Goal: Information Seeking & Learning: Find specific fact

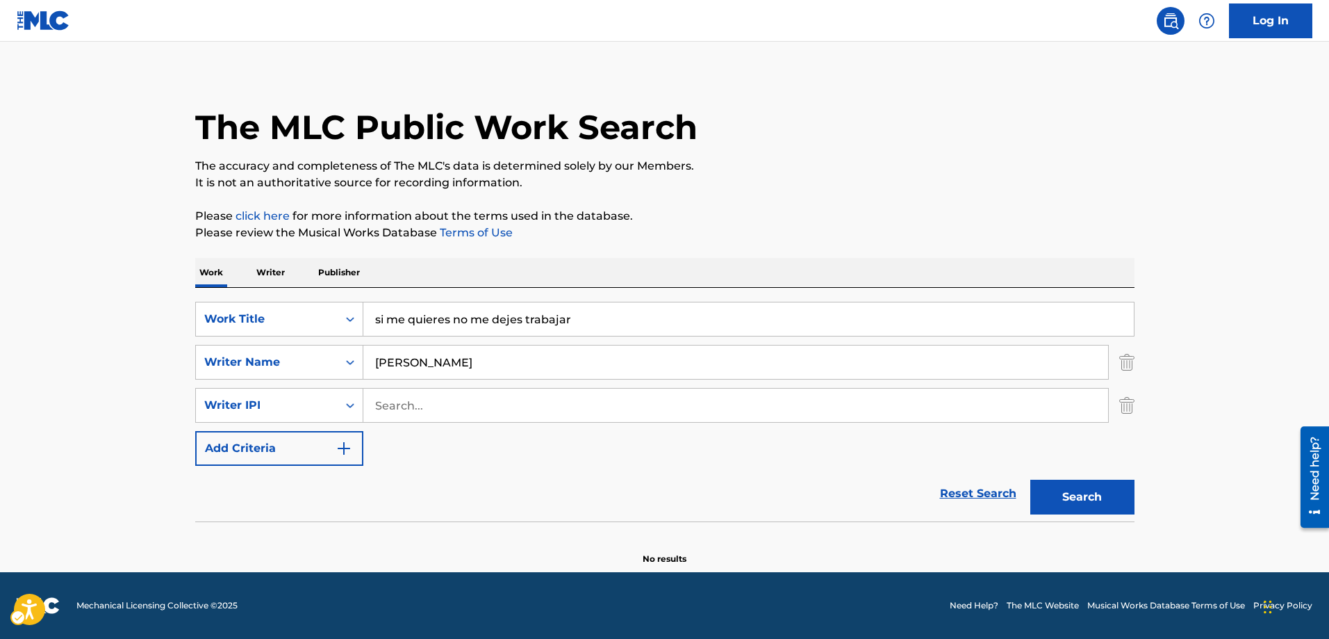
scroll to position [8, 0]
click at [1126, 520] on div "Search" at bounding box center [1079, 494] width 111 height 56
click at [1085, 503] on button "Search" at bounding box center [1083, 496] width 104 height 35
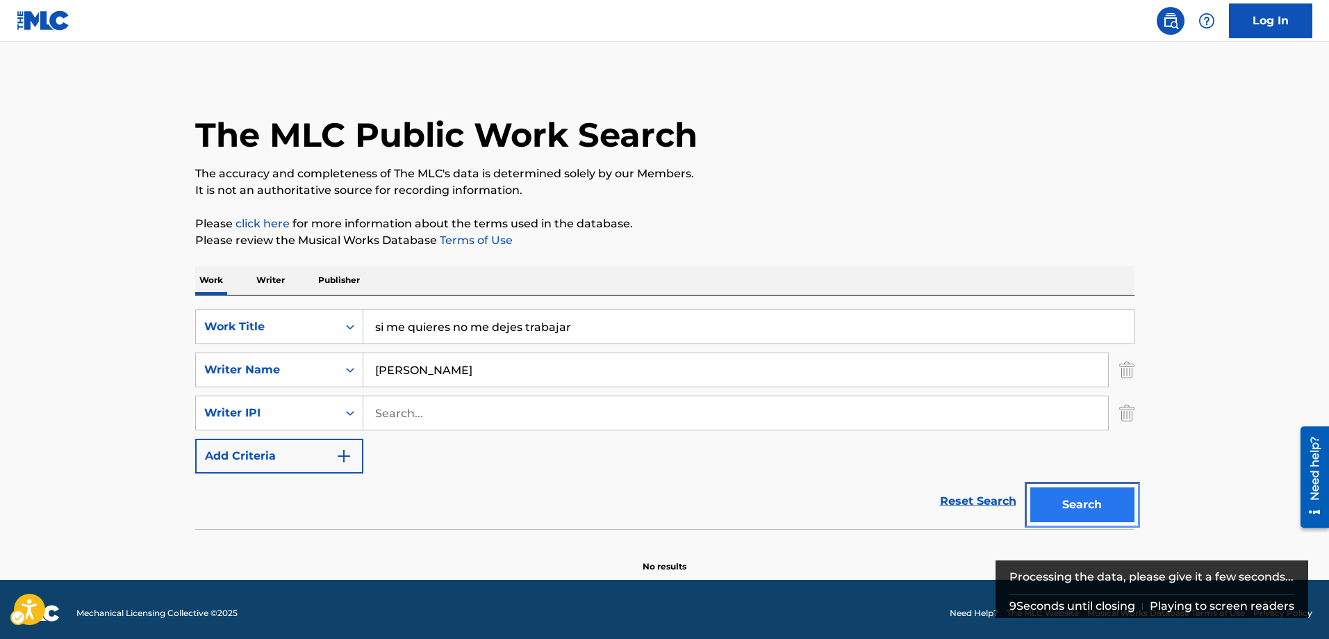
click at [1085, 503] on button "Search" at bounding box center [1083, 504] width 104 height 35
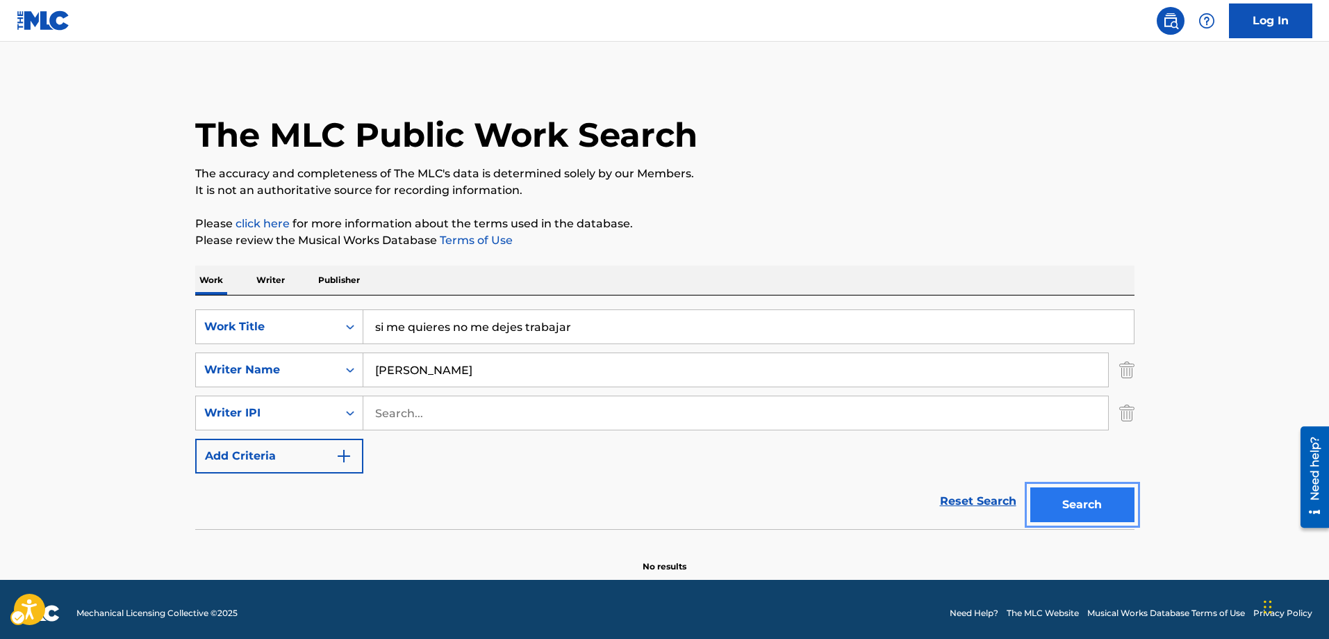
click at [1086, 505] on button "Search" at bounding box center [1083, 504] width 104 height 35
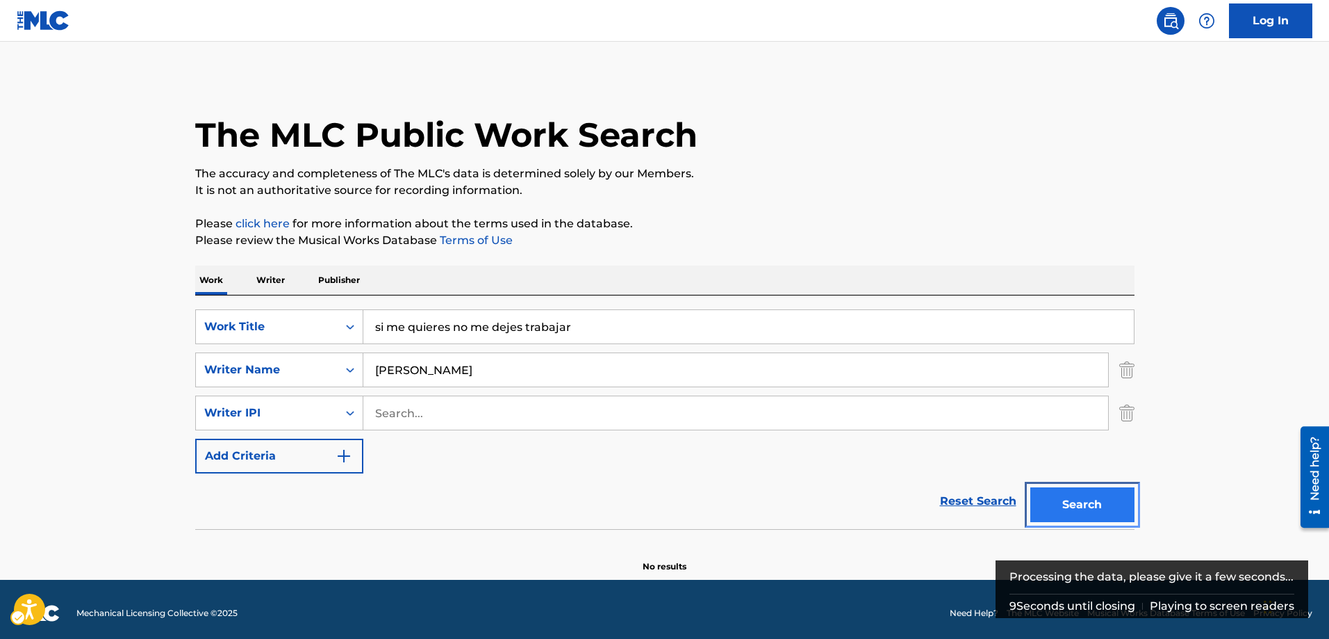
click at [1086, 505] on button "Search" at bounding box center [1083, 504] width 104 height 35
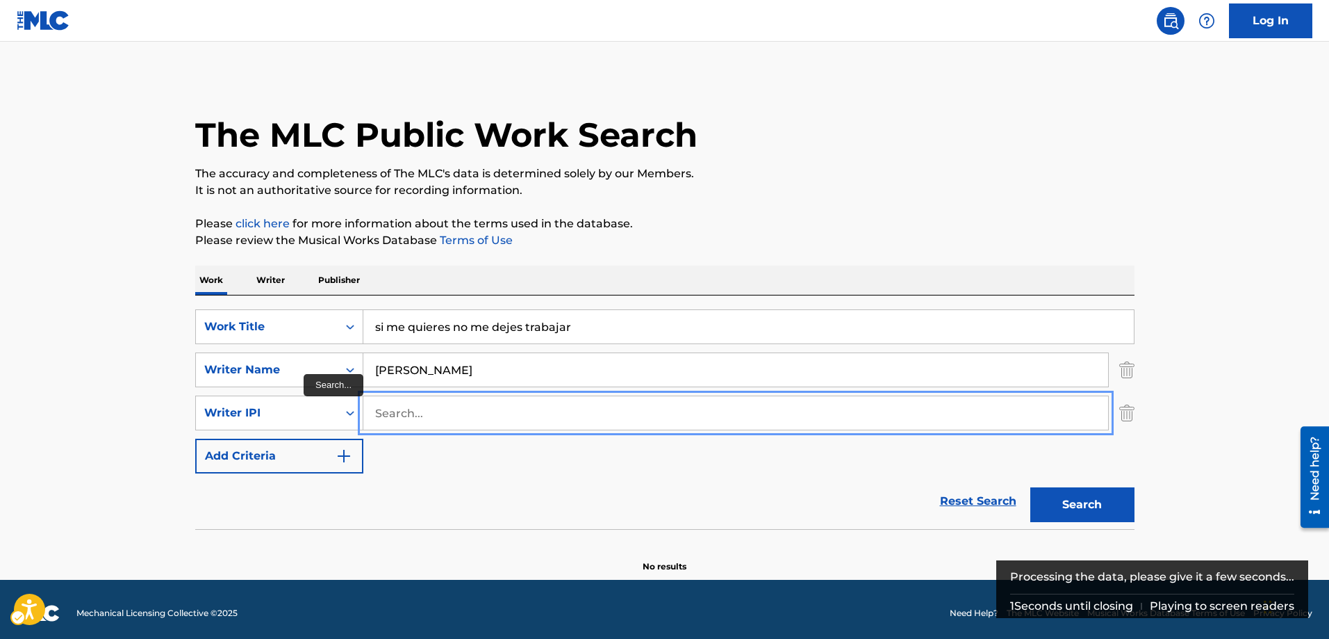
click at [402, 415] on input "Search..." at bounding box center [735, 412] width 745 height 33
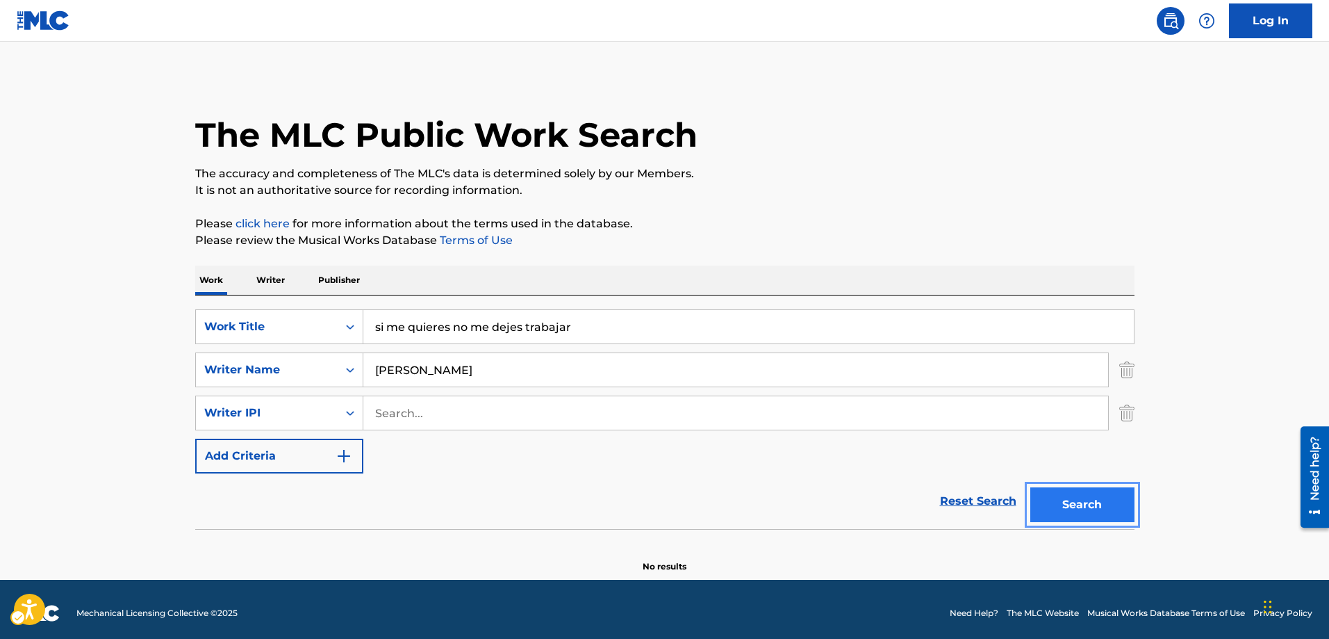
click at [1088, 505] on button "Search" at bounding box center [1083, 504] width 104 height 35
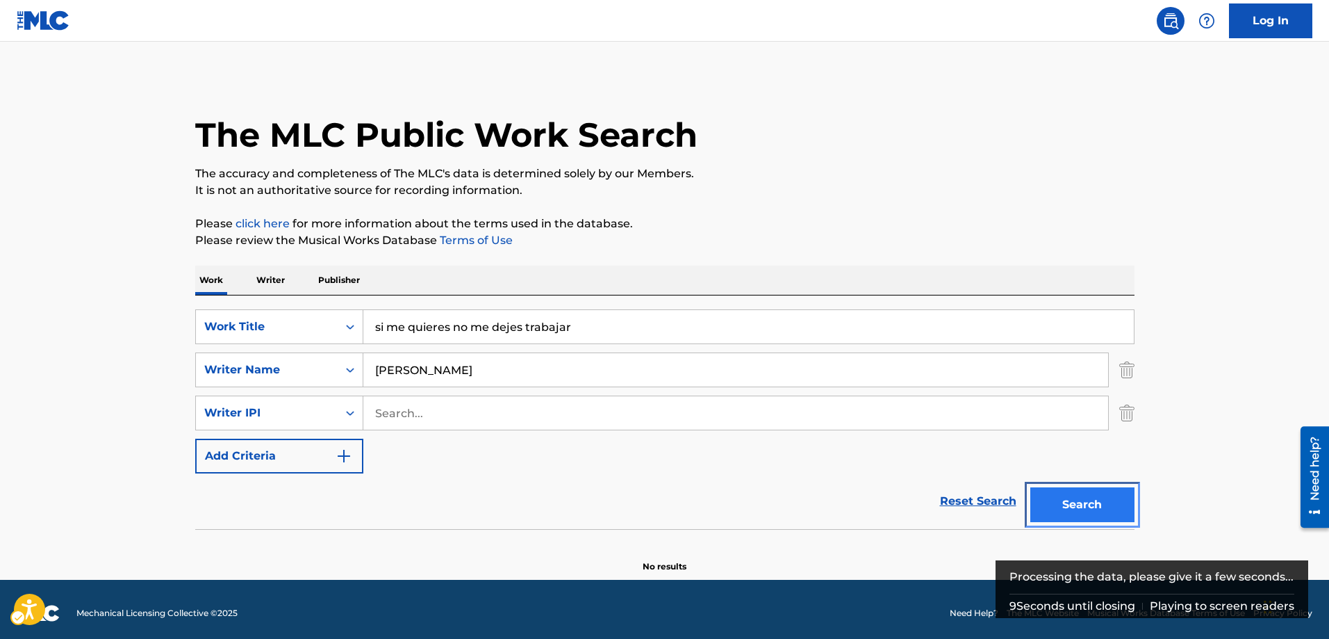
click at [1088, 505] on button "Search" at bounding box center [1083, 504] width 104 height 35
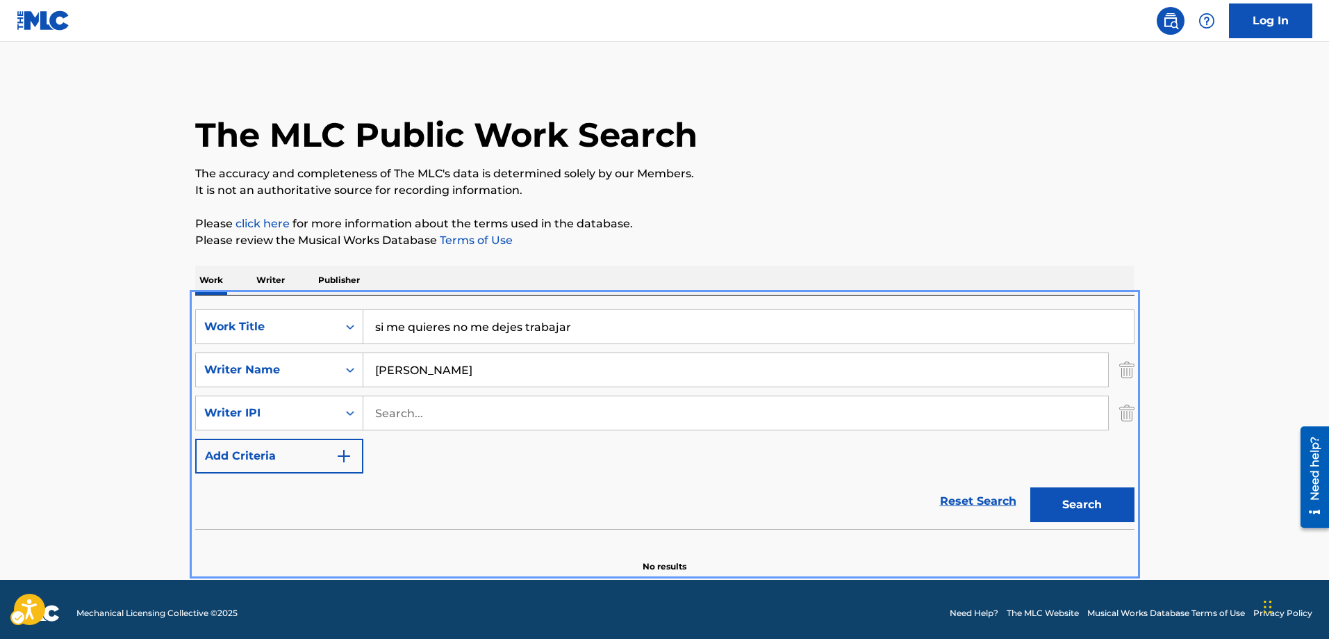
scroll to position [8, 0]
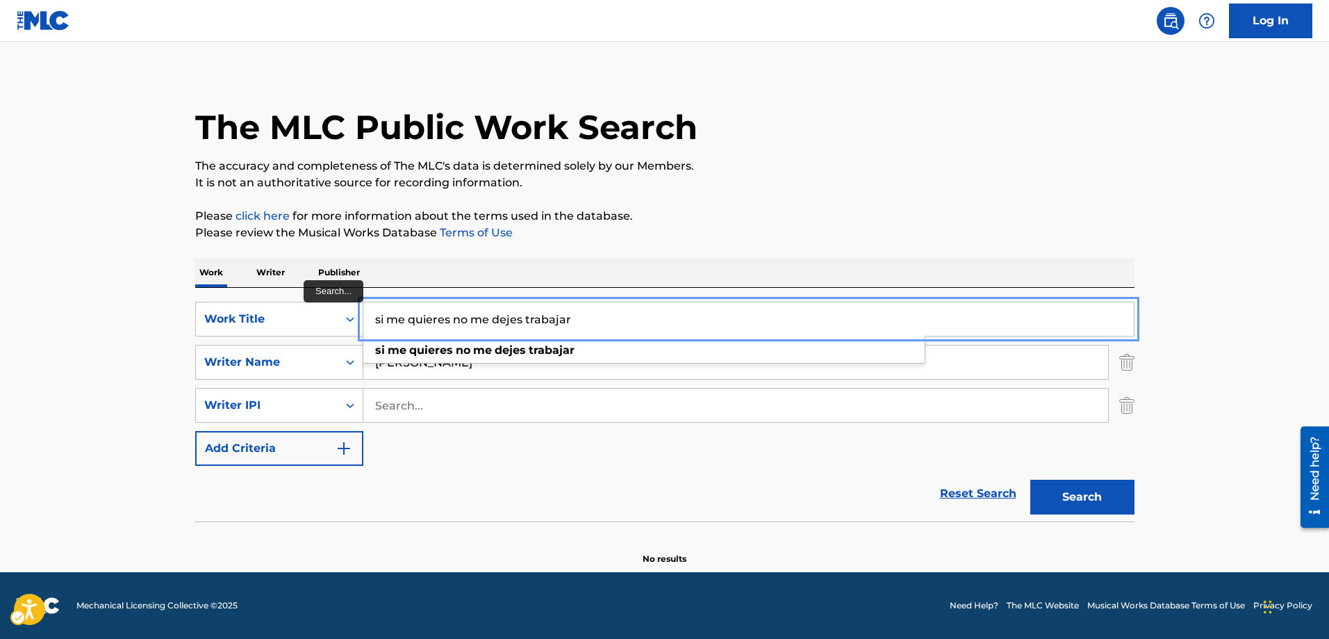
drag, startPoint x: 580, startPoint y: 314, endPoint x: 370, endPoint y: 309, distance: 209.9
click at [370, 309] on input "si me quieres no me dejes trabajar" at bounding box center [748, 318] width 771 height 33
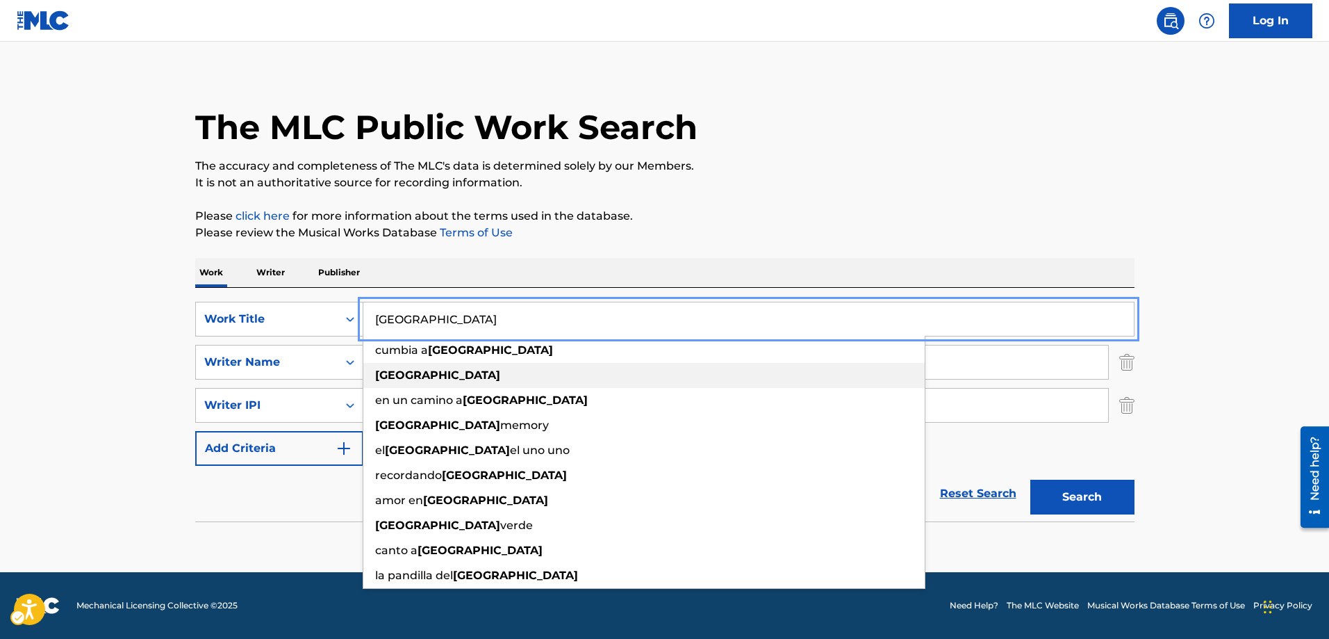
click at [369, 359] on div "cumbia a [GEOGRAPHIC_DATA]" at bounding box center [643, 350] width 561 height 25
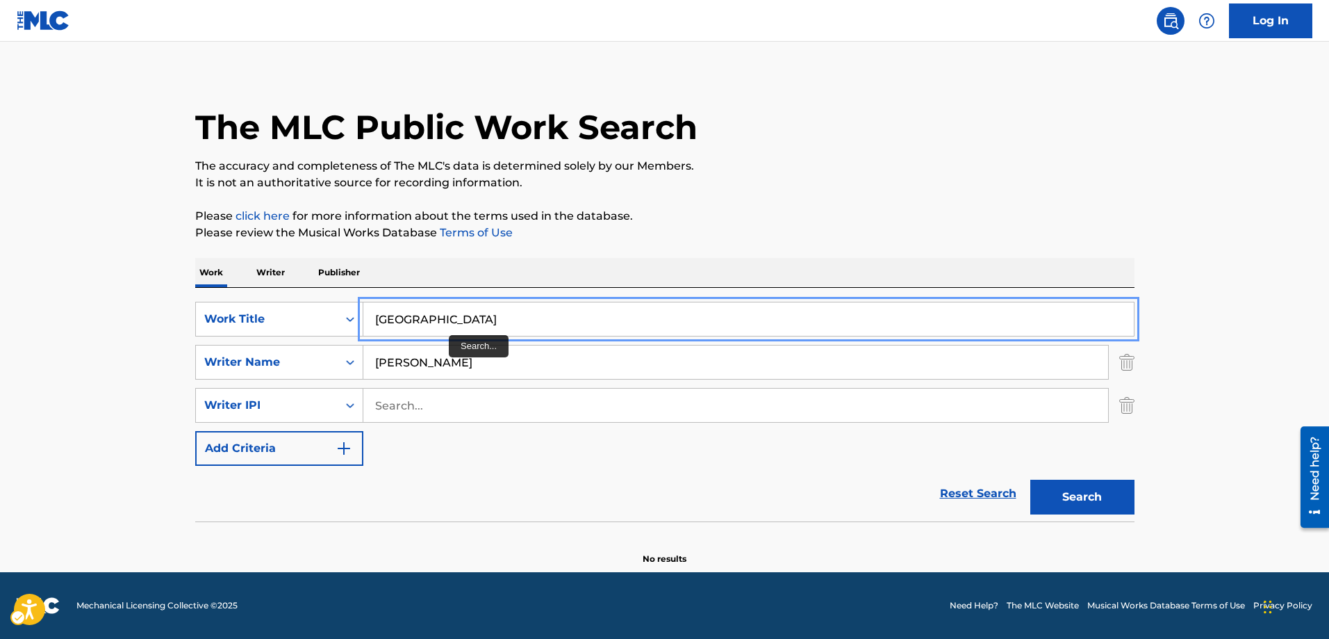
click at [427, 318] on input "[GEOGRAPHIC_DATA]" at bounding box center [748, 318] width 771 height 33
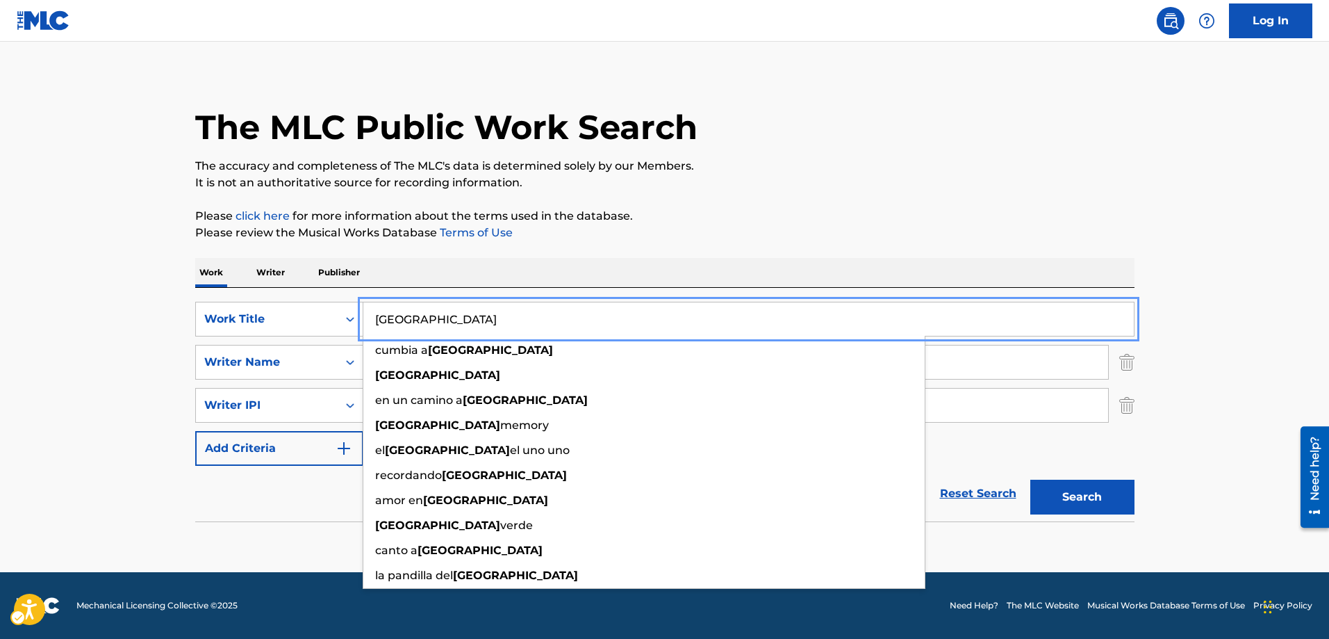
click at [195, 431] on button "Add Criteria" at bounding box center [279, 448] width 168 height 35
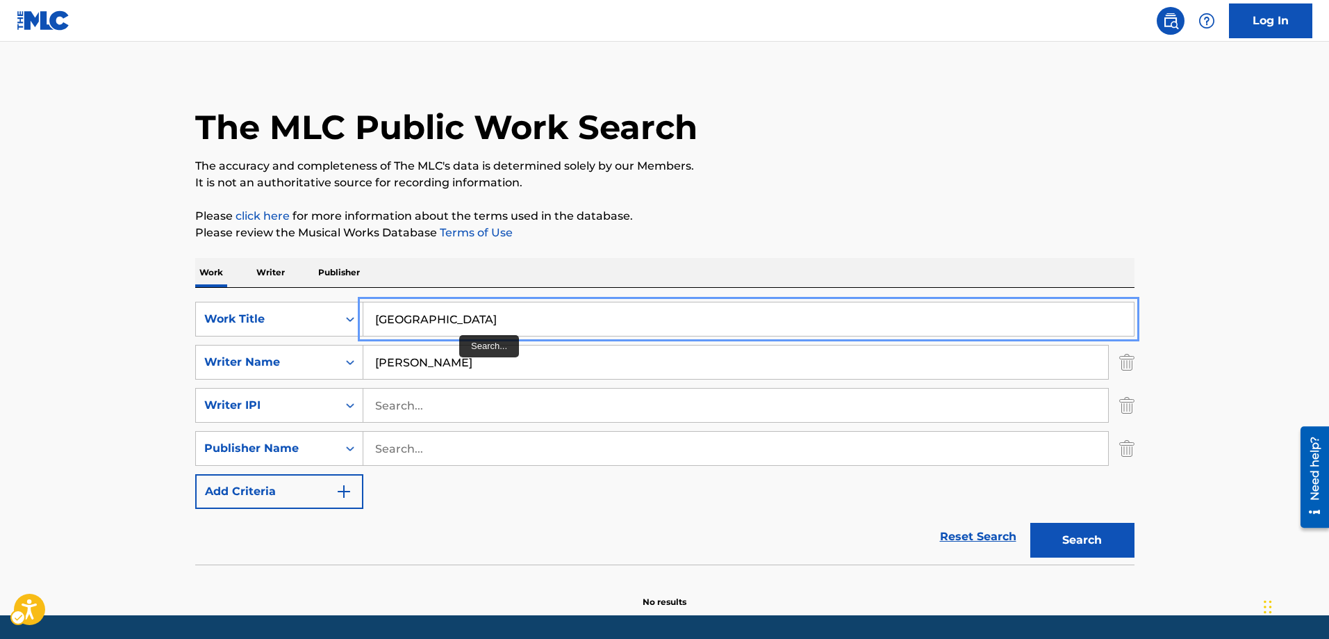
click at [448, 315] on input "[GEOGRAPHIC_DATA]" at bounding box center [748, 318] width 771 height 33
type input "monterrey - POLKA"
click at [195, 474] on button "Add Criteria" at bounding box center [279, 491] width 168 height 35
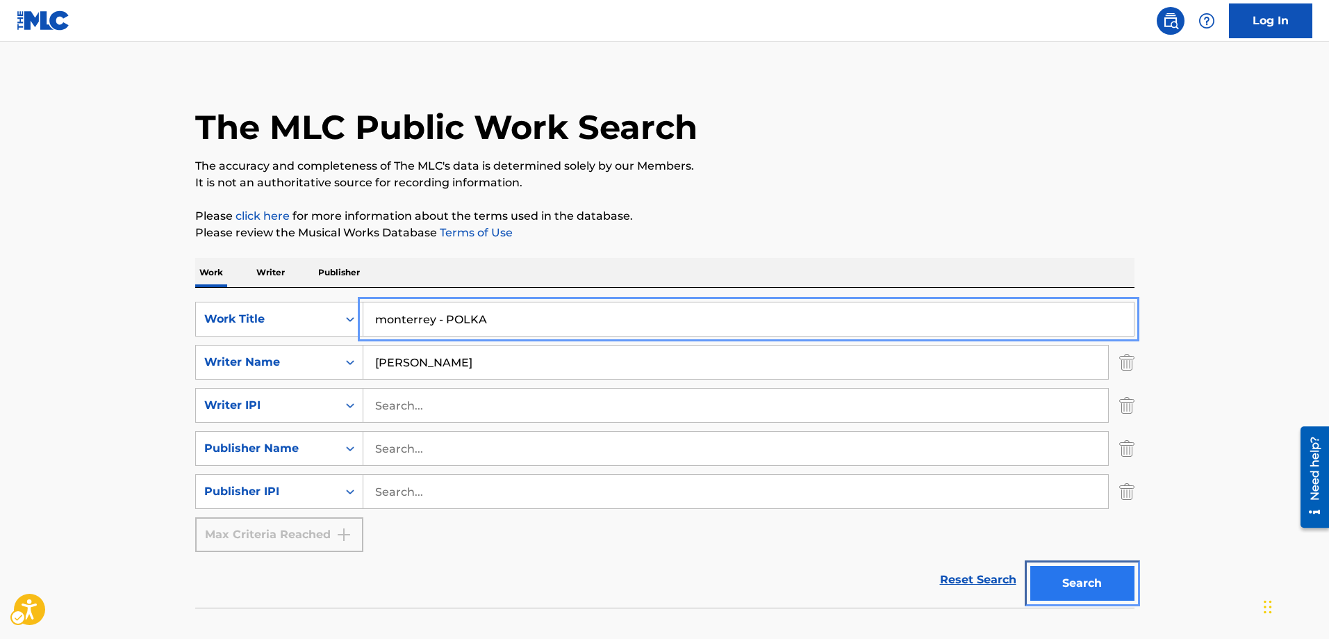
click at [1091, 581] on button "Search" at bounding box center [1083, 583] width 104 height 35
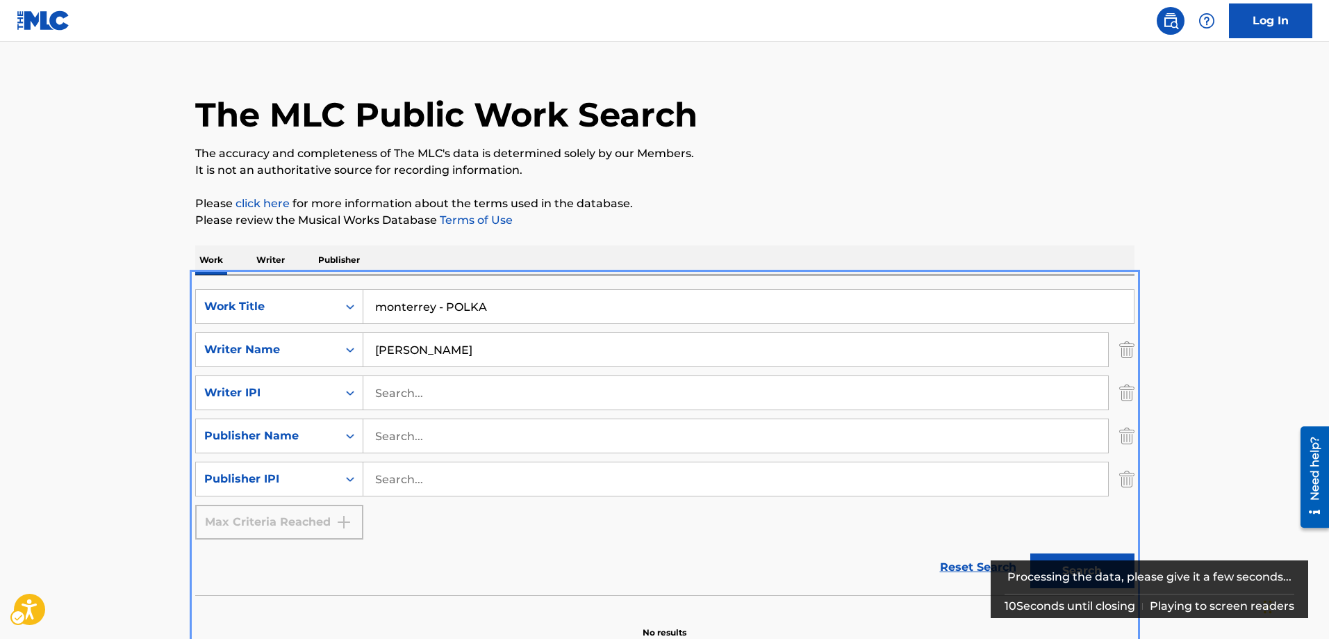
scroll to position [94, 0]
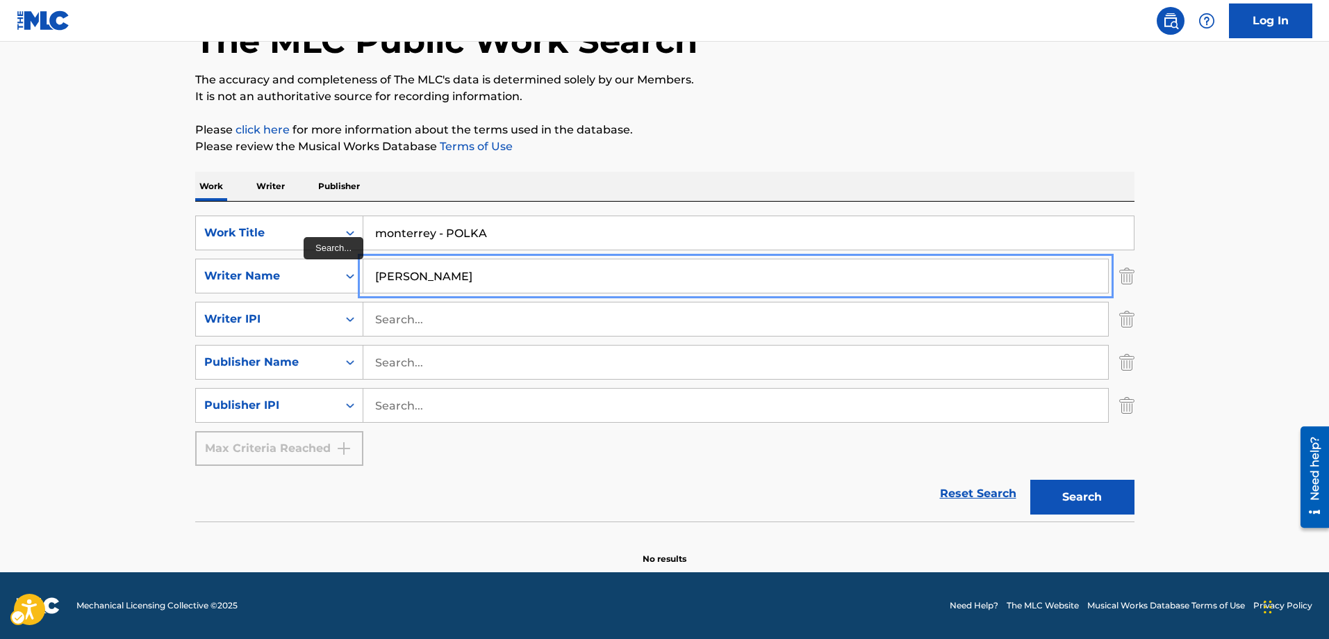
drag, startPoint x: 393, startPoint y: 272, endPoint x: 366, endPoint y: 268, distance: 27.4
click at [366, 268] on input "[PERSON_NAME]" at bounding box center [735, 275] width 745 height 33
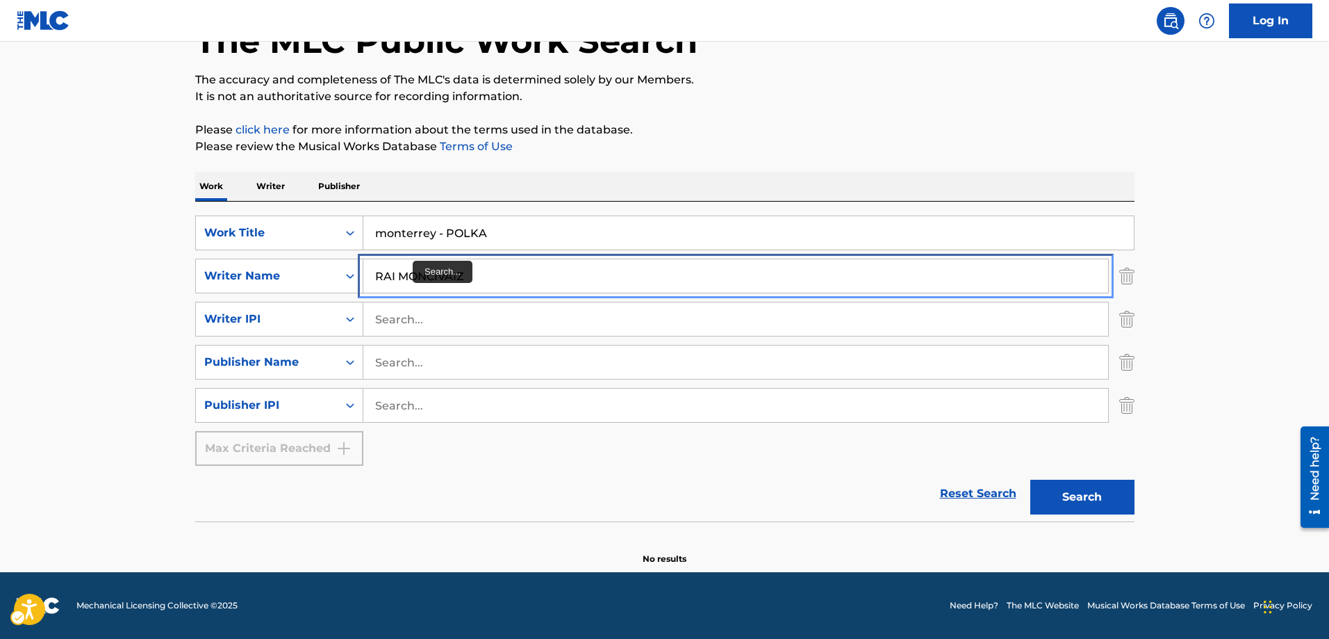
click at [397, 274] on input "RAI MONCIVAIZ" at bounding box center [735, 275] width 745 height 33
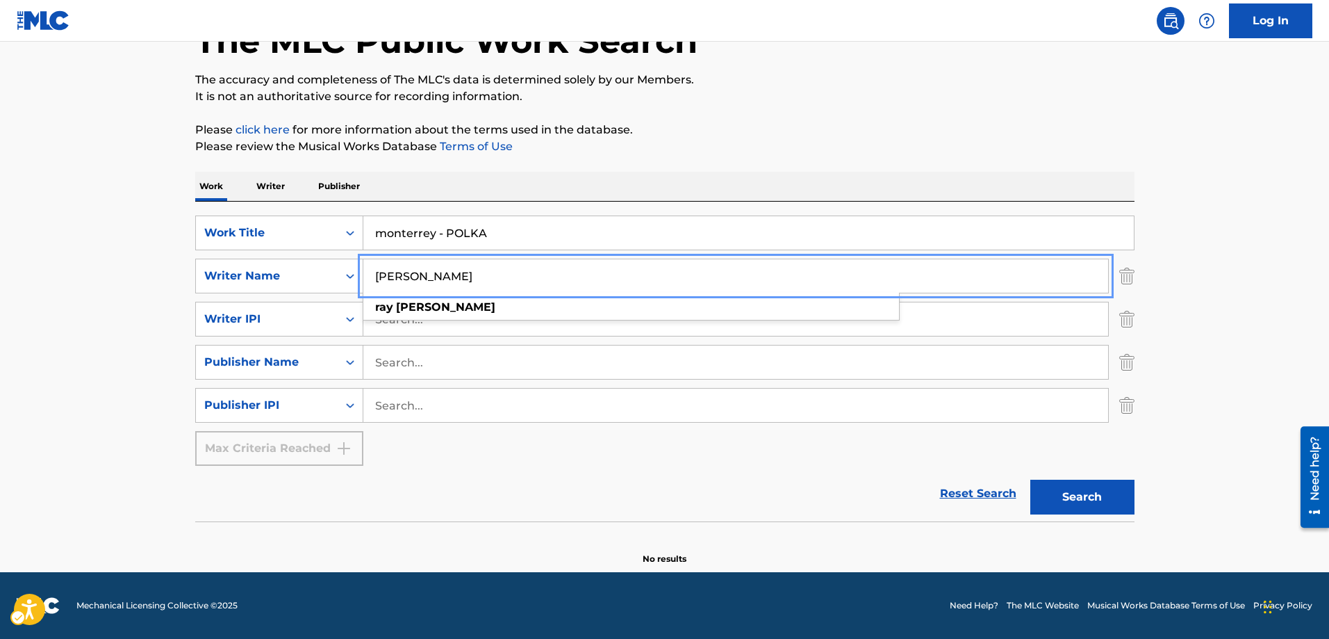
type input "[PERSON_NAME]"
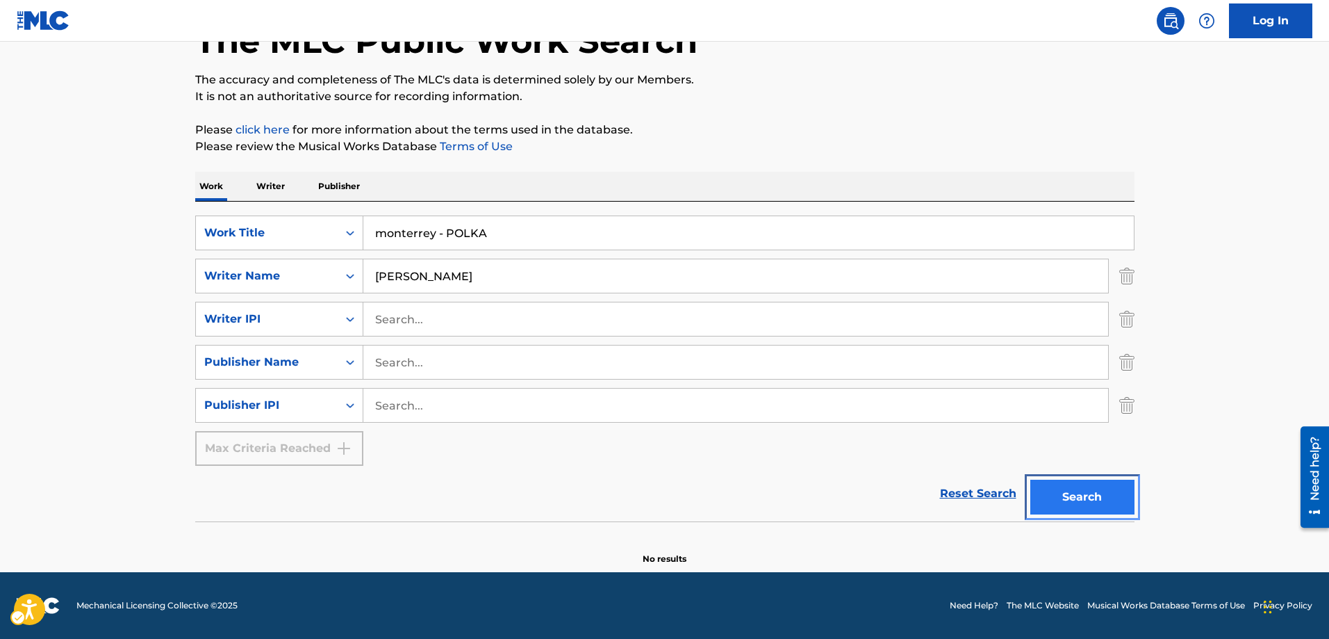
click at [1063, 496] on button "Search" at bounding box center [1083, 496] width 104 height 35
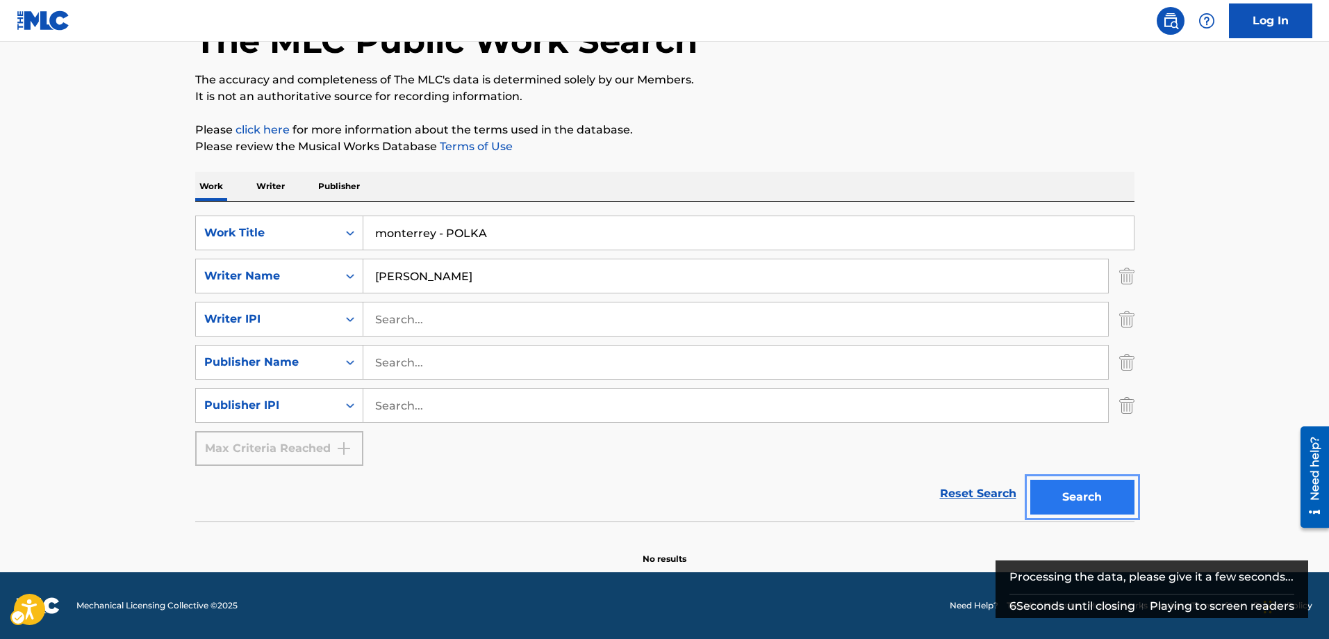
click at [1074, 490] on button "Search" at bounding box center [1083, 496] width 104 height 35
click at [971, 495] on link "Reset Search | Submit" at bounding box center [978, 493] width 90 height 31
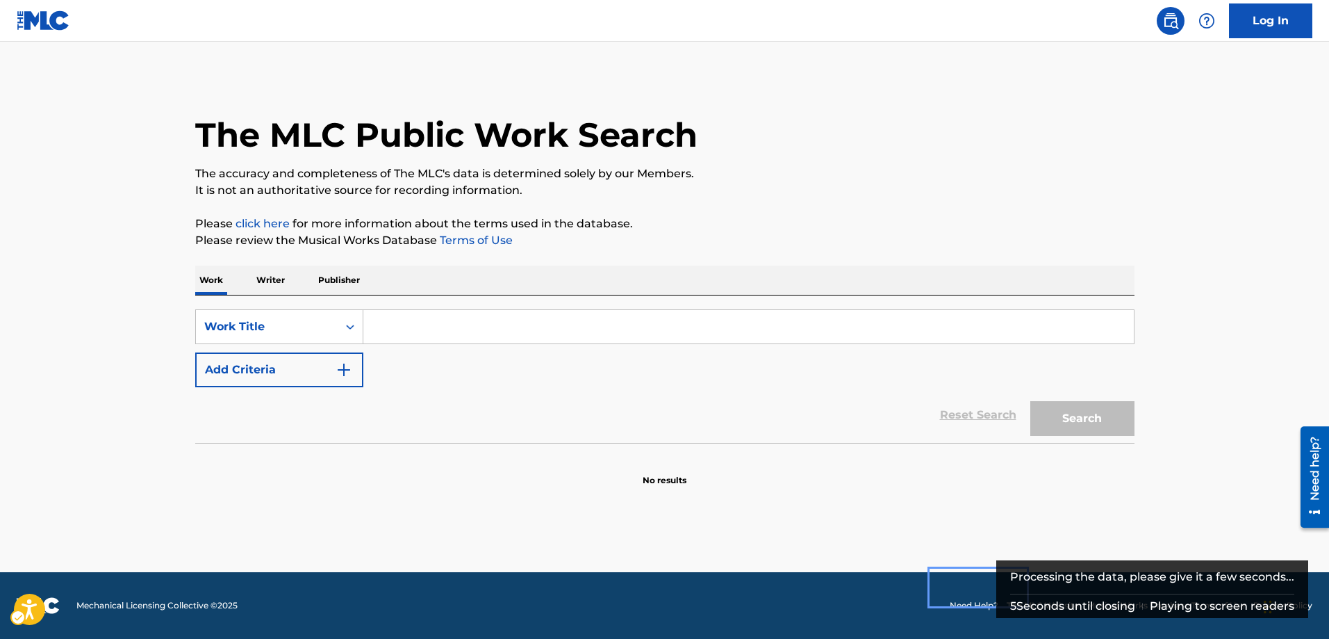
scroll to position [0, 0]
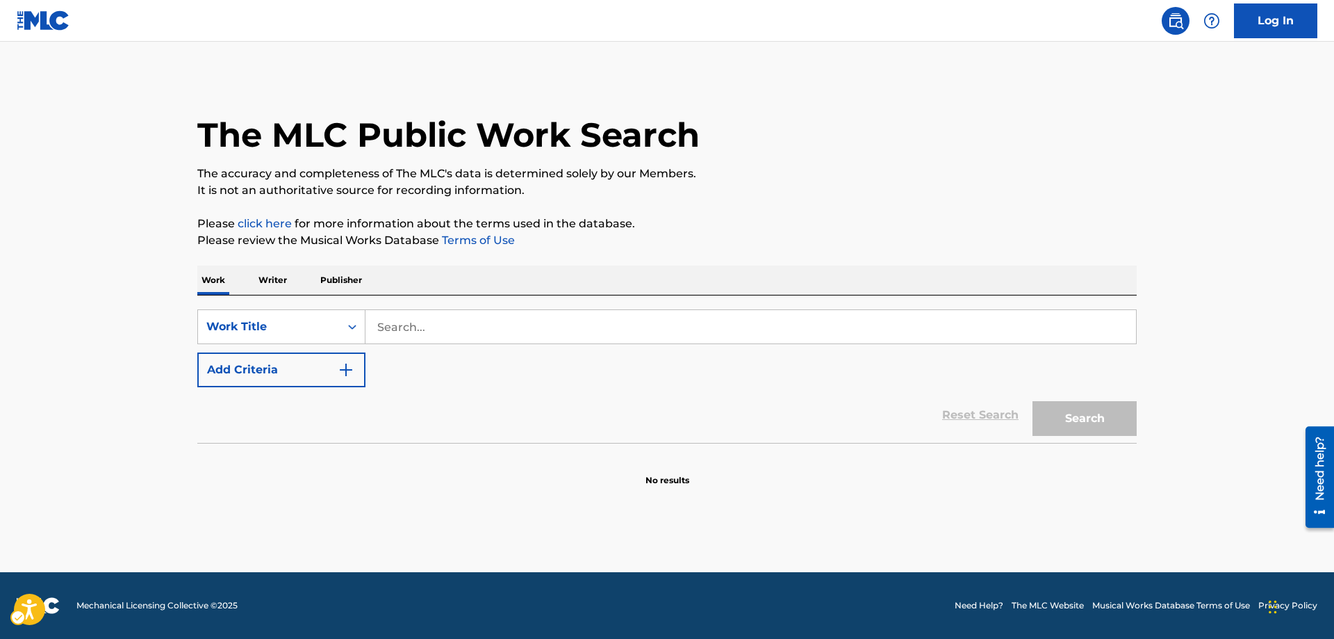
click at [1111, 420] on div "Search" at bounding box center [1081, 415] width 111 height 56
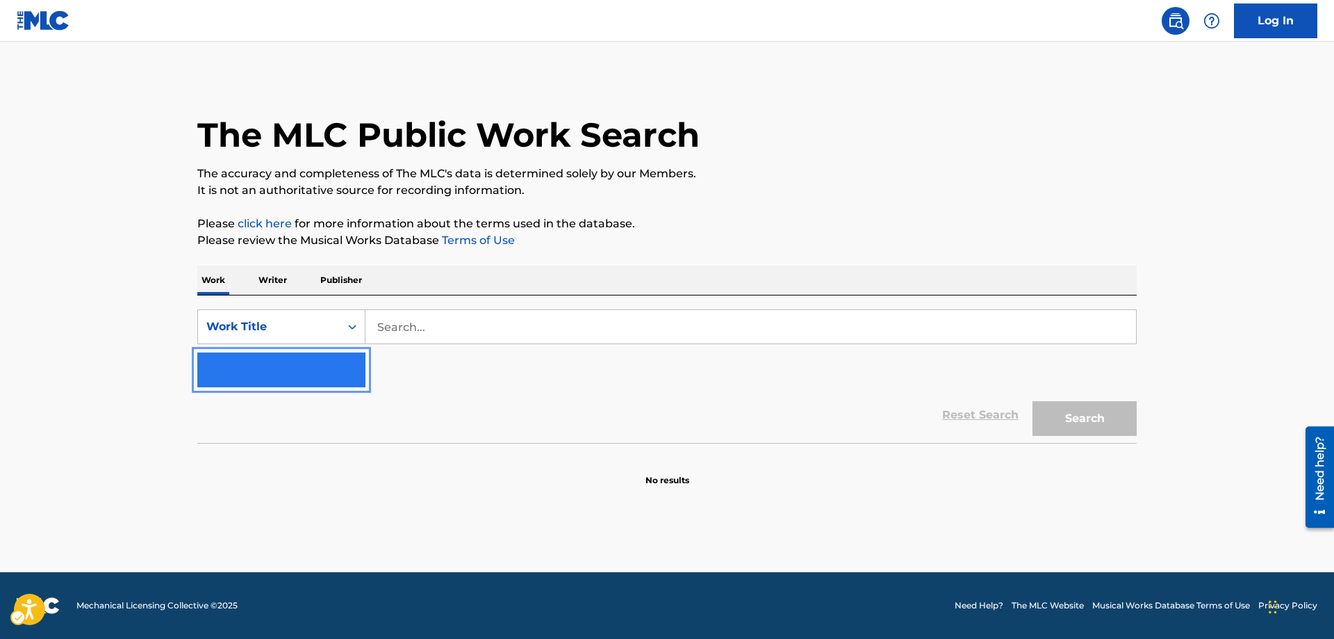
click at [358, 367] on button "Add Criteria" at bounding box center [281, 369] width 168 height 35
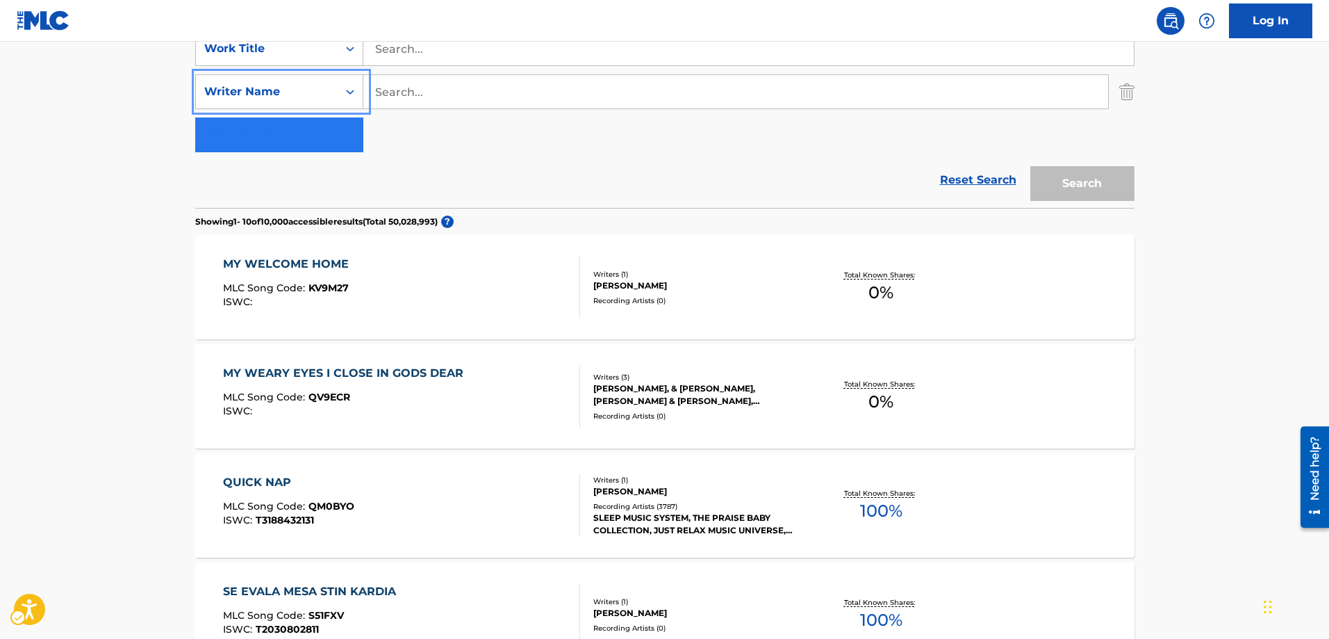
scroll to position [139, 0]
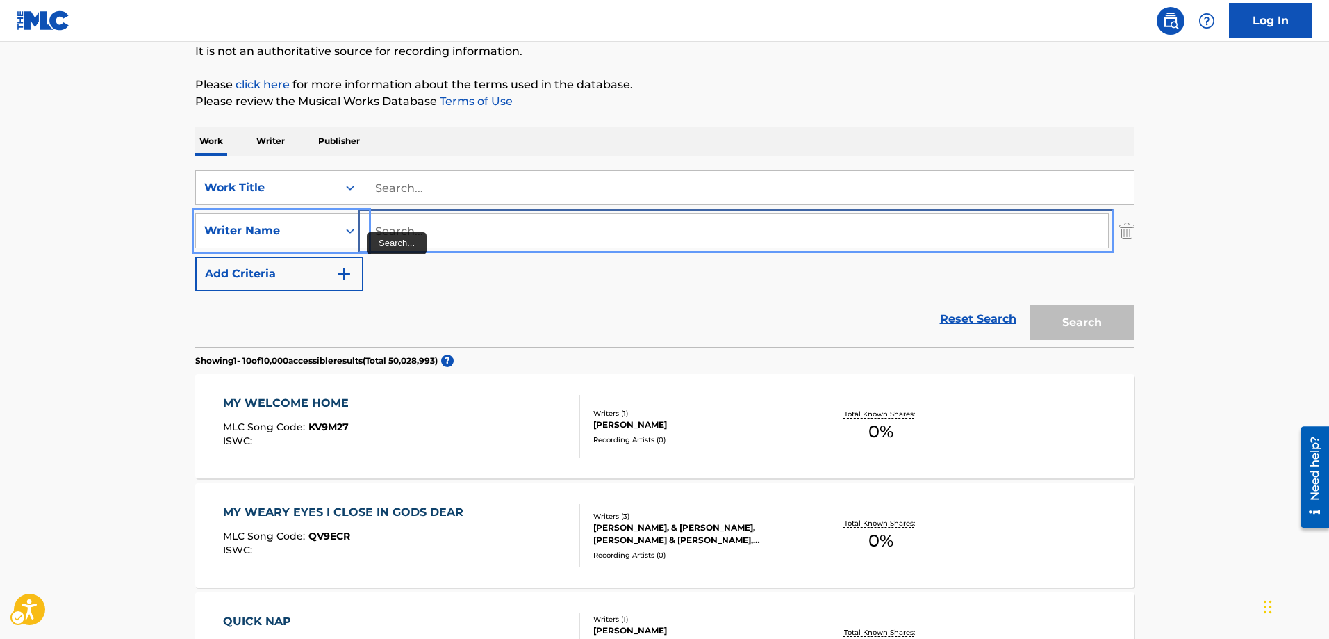
click at [377, 228] on input "Search..." at bounding box center [735, 230] width 745 height 33
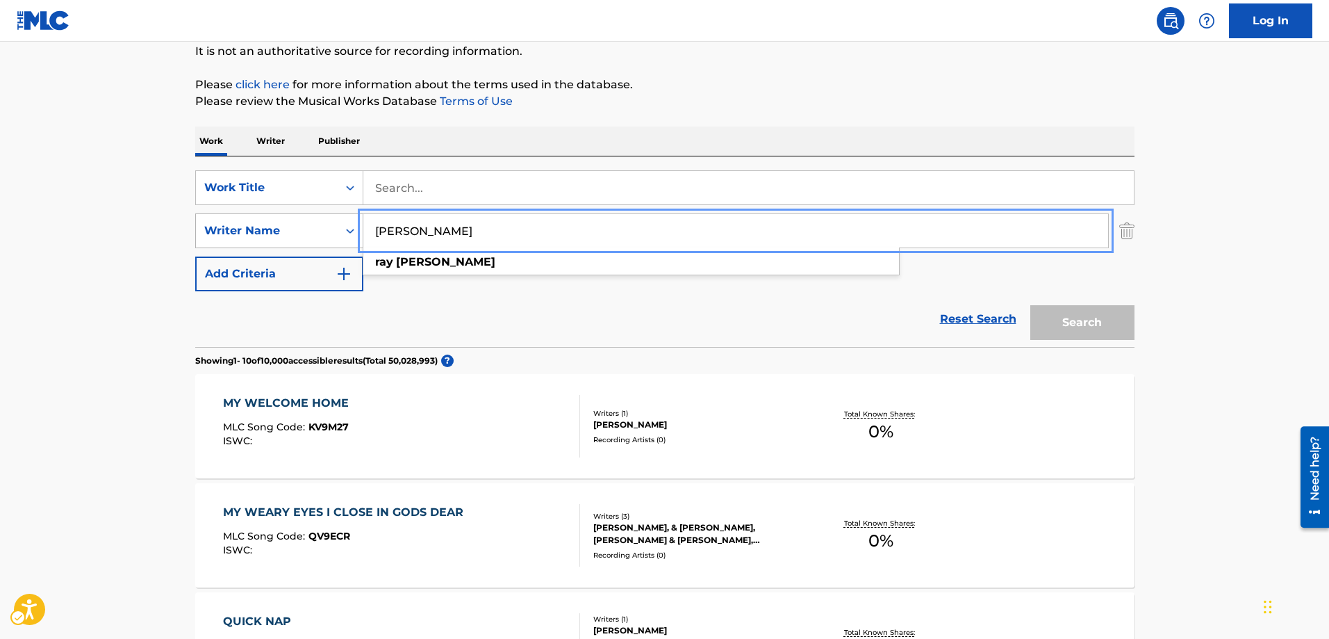
drag, startPoint x: 481, startPoint y: 232, endPoint x: 293, endPoint y: 234, distance: 188.3
click at [293, 234] on div "SearchWithCriteria1f56a123-b3ff-4a46-b4ef-a8e50ca364d0 Writer Name [PERSON_NAME…" at bounding box center [665, 230] width 940 height 35
type input "m"
type input "MONTERREY- POLKA"
click at [195, 256] on button "Add Criteria" at bounding box center [279, 273] width 168 height 35
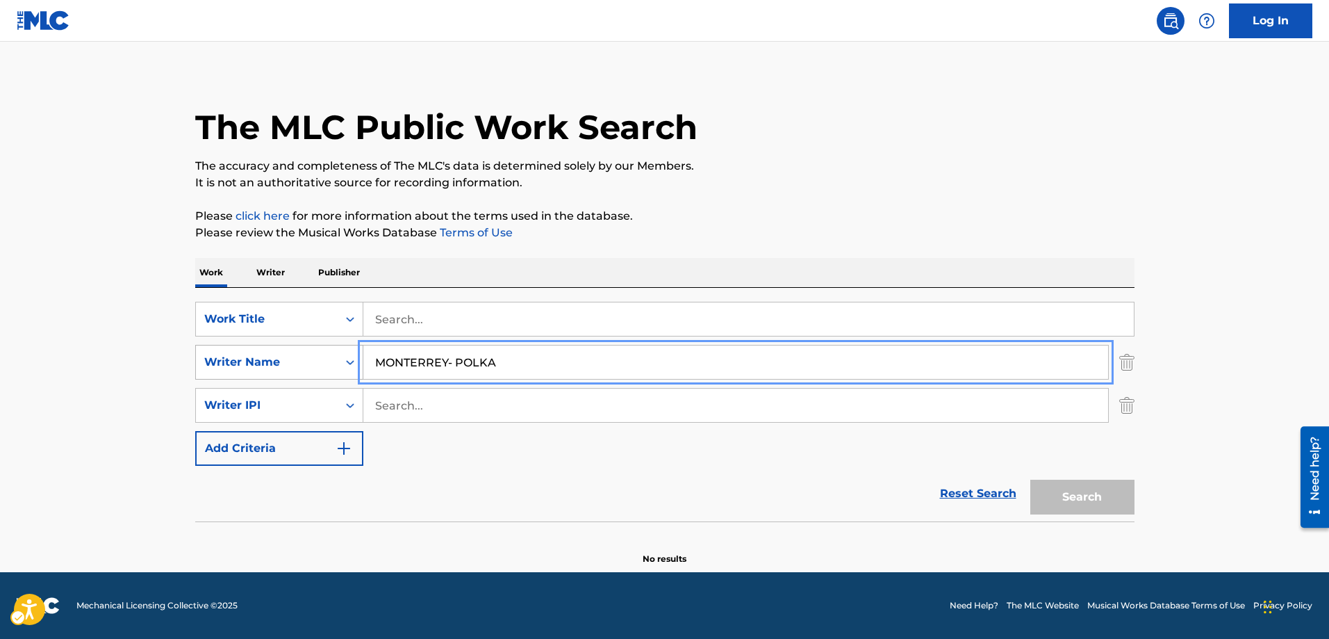
scroll to position [8, 0]
drag, startPoint x: 367, startPoint y: 363, endPoint x: 516, endPoint y: 363, distance: 148.7
click at [516, 363] on input "MONTERREY- POLKA" at bounding box center [735, 361] width 745 height 33
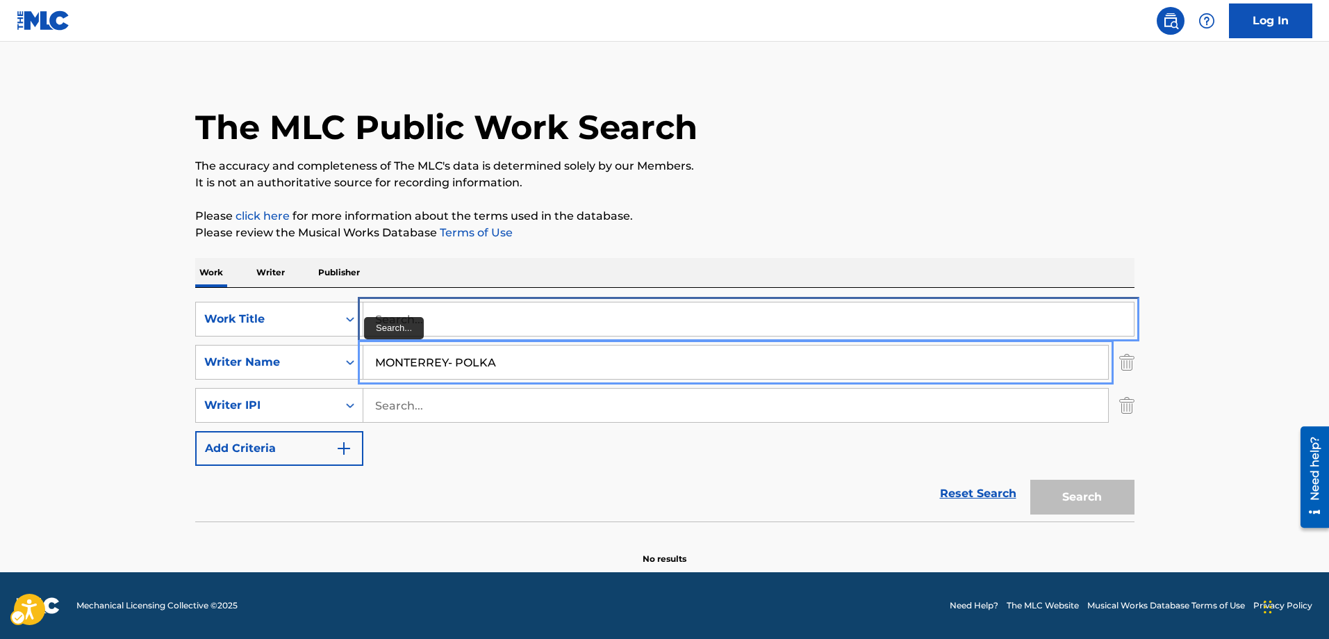
click at [378, 318] on input "Search..." at bounding box center [748, 318] width 771 height 33
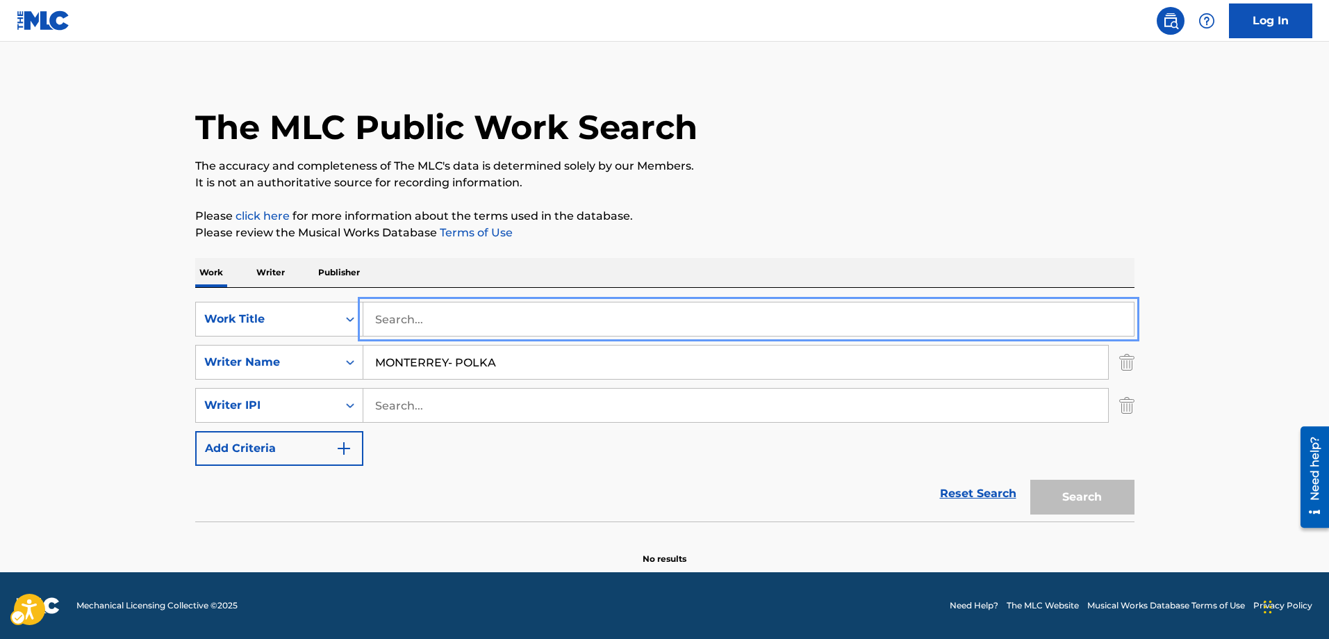
paste input "MONTERREY- POLKA"
type input "MONTERREY- POLKA"
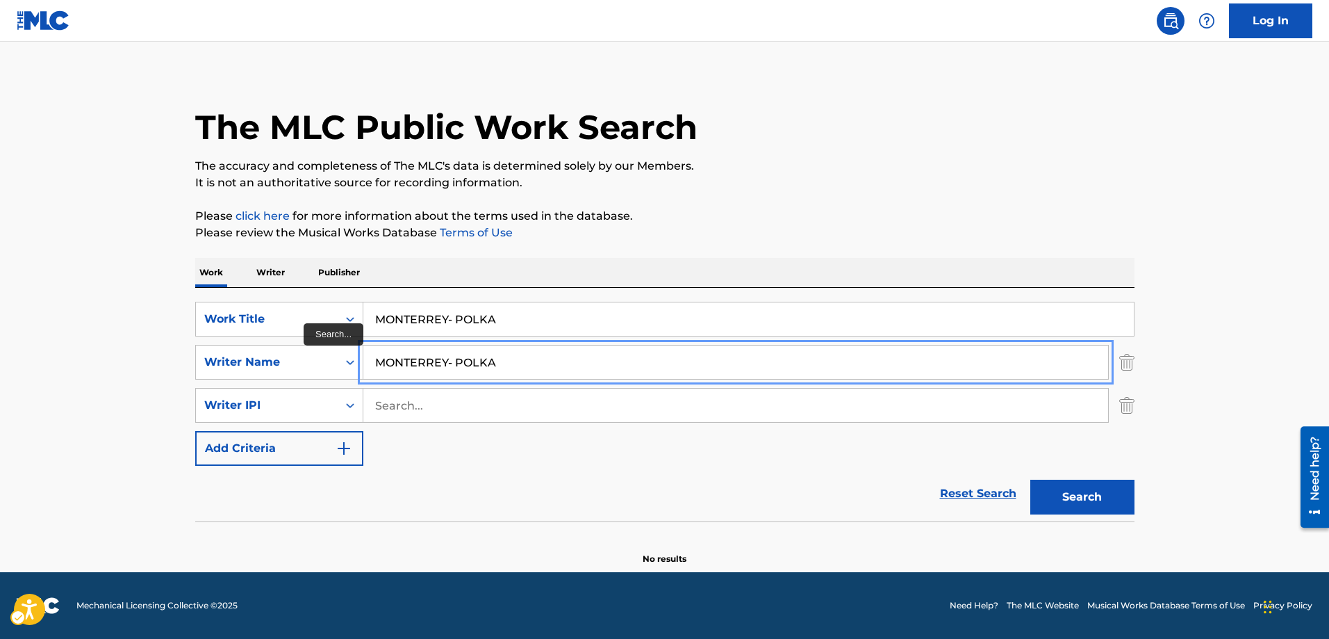
drag, startPoint x: 502, startPoint y: 363, endPoint x: 363, endPoint y: 368, distance: 139.8
click at [363, 368] on input "MONTERREY- POLKA" at bounding box center [735, 361] width 745 height 33
type input "[PERSON_NAME]"
click at [195, 431] on button "Add Criteria" at bounding box center [279, 448] width 168 height 35
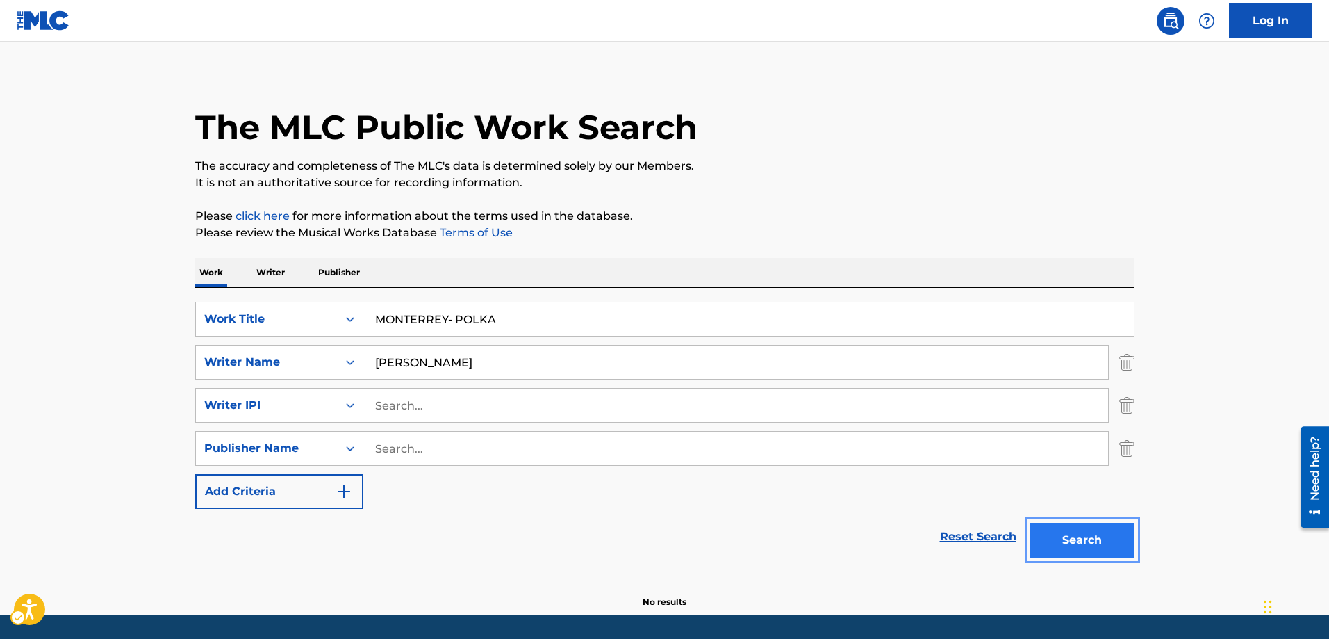
click at [1087, 546] on button "Search" at bounding box center [1083, 540] width 104 height 35
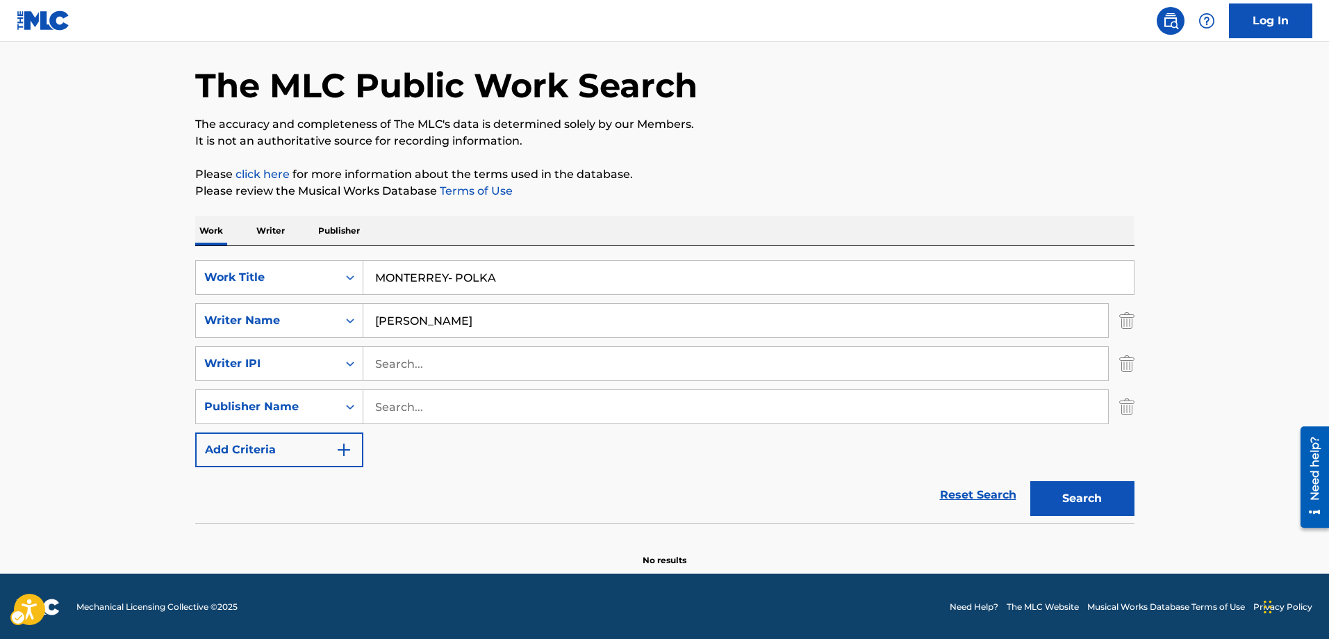
scroll to position [51, 0]
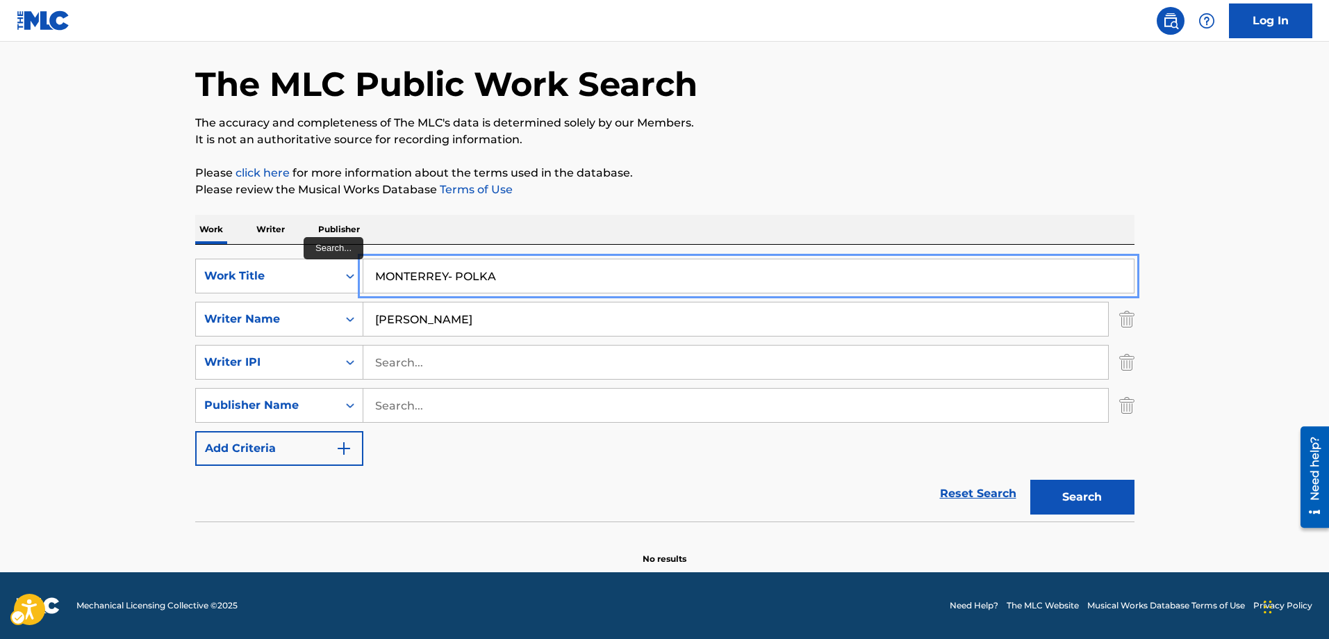
click at [499, 270] on input "MONTERREY- POLKA" at bounding box center [748, 275] width 771 height 33
drag, startPoint x: 501, startPoint y: 272, endPoint x: 368, endPoint y: 270, distance: 132.7
click at [368, 270] on input "MONTERREY- POLKA" at bounding box center [748, 275] width 771 height 33
type input "SI ME QUIERES NO ME DEJES TRABAJAR"
click at [195, 431] on button "Add Criteria" at bounding box center [279, 448] width 168 height 35
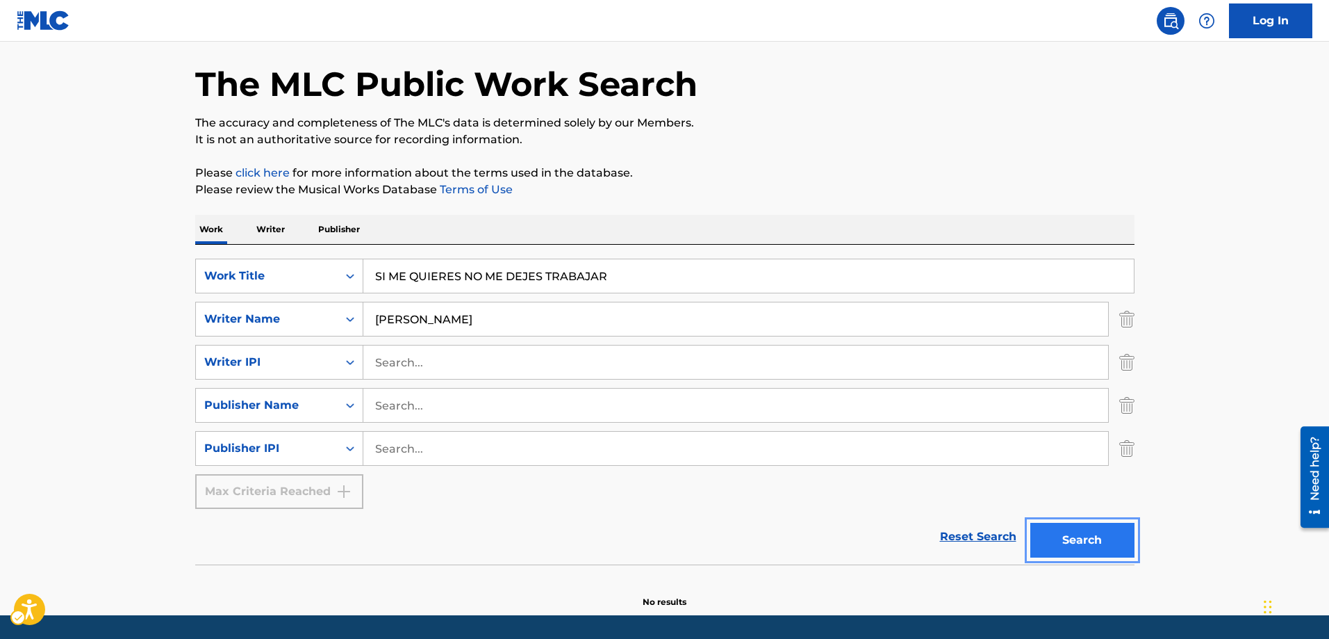
click at [1057, 537] on button "Search" at bounding box center [1083, 540] width 104 height 35
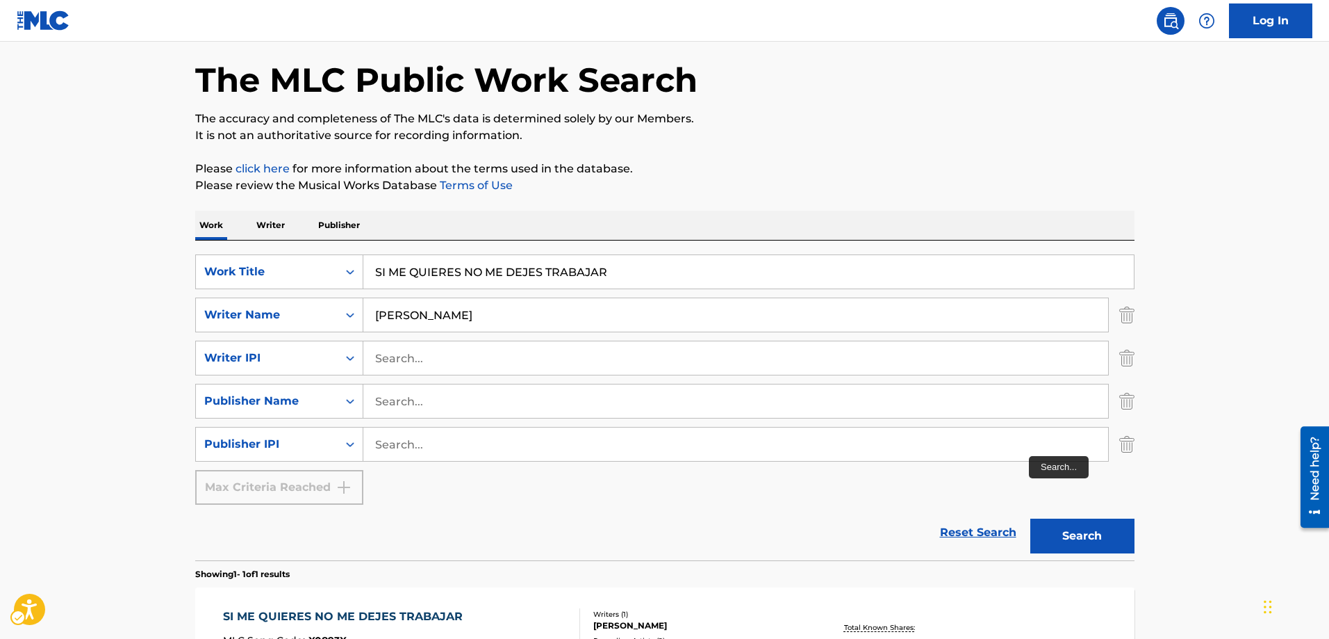
scroll to position [247, 0]
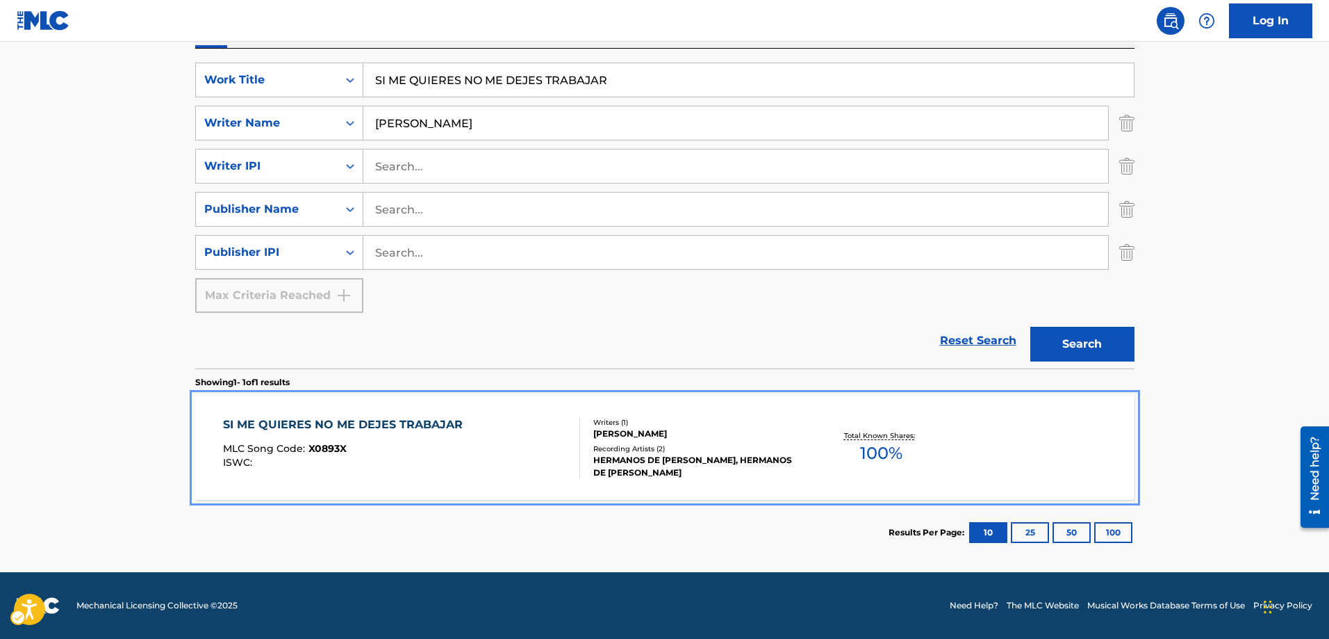
click at [315, 446] on span "X0893X" at bounding box center [328, 448] width 38 height 13
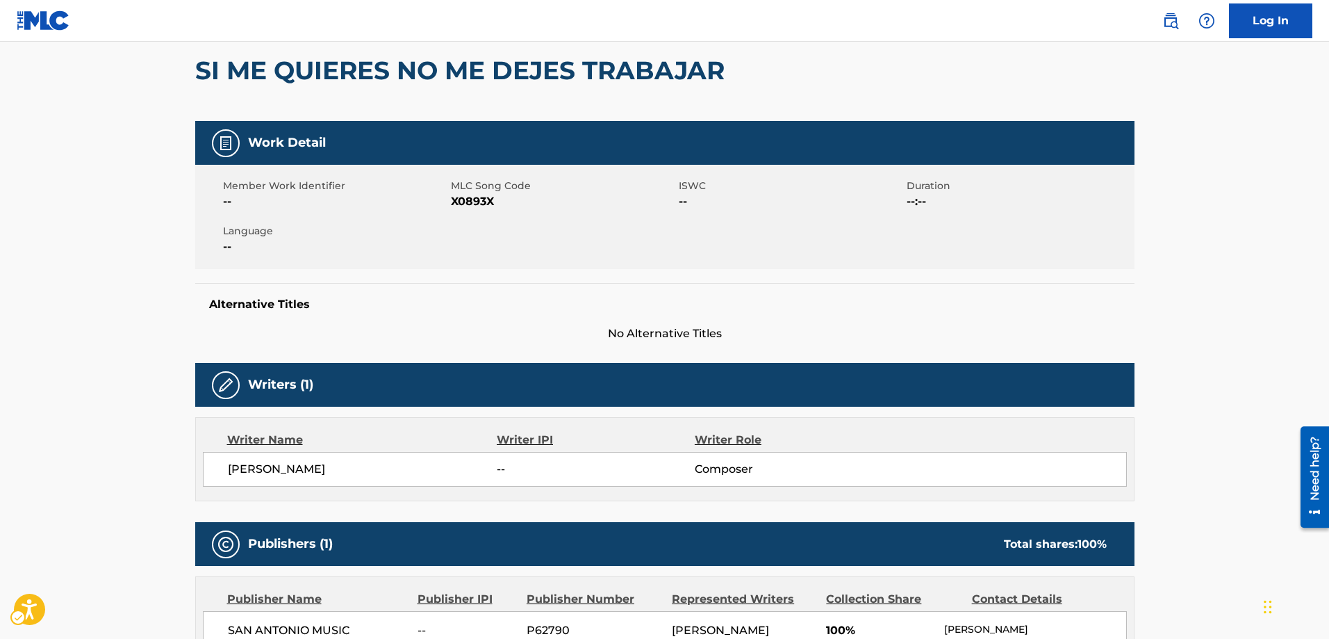
scroll to position [109, 0]
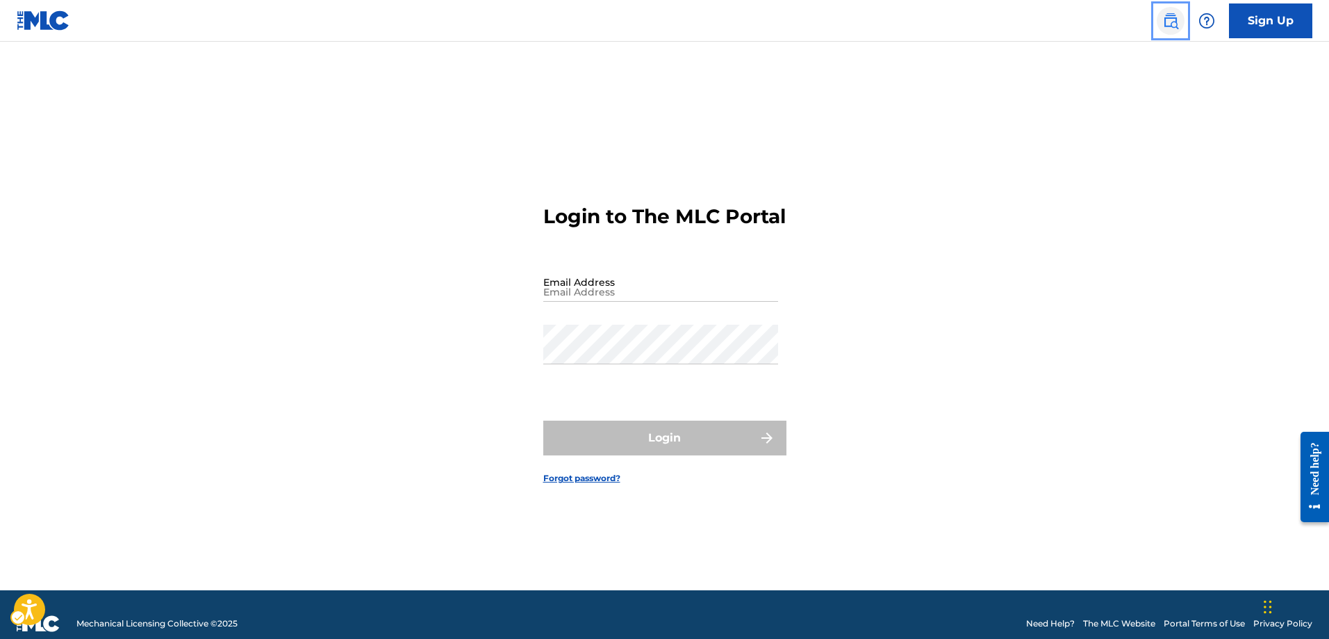
click at [1167, 24] on img "Page Menu" at bounding box center [1171, 21] width 17 height 17
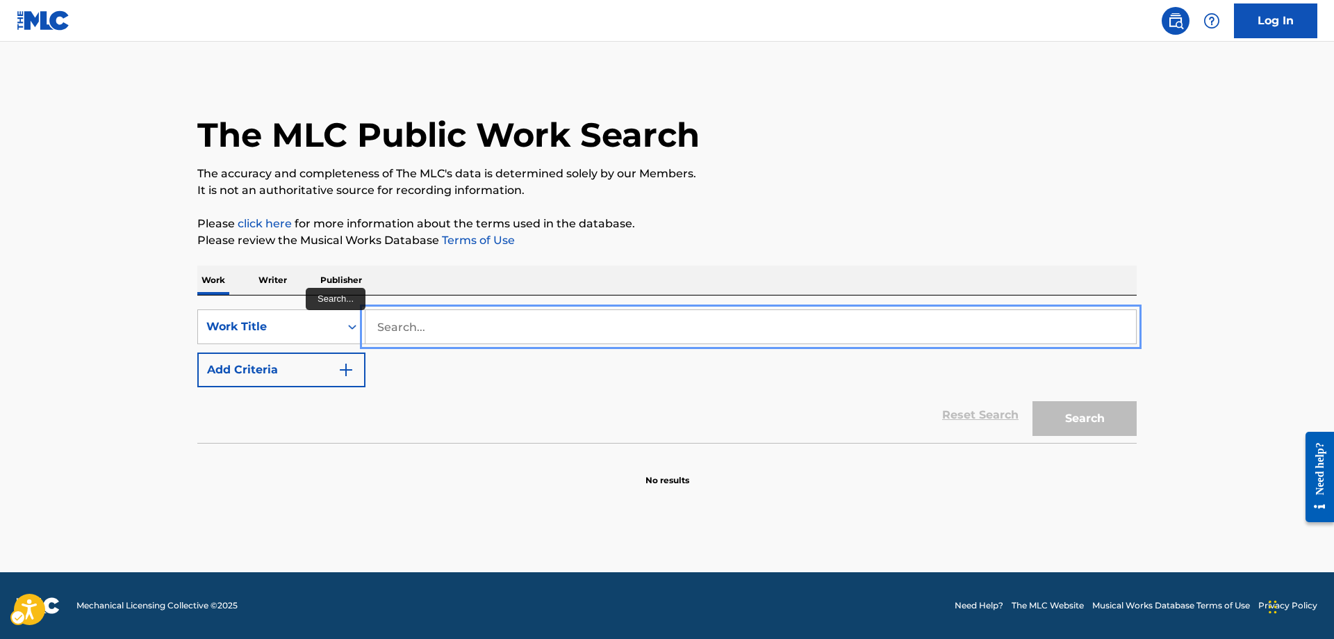
click at [380, 322] on input "Search..." at bounding box center [751, 326] width 771 height 33
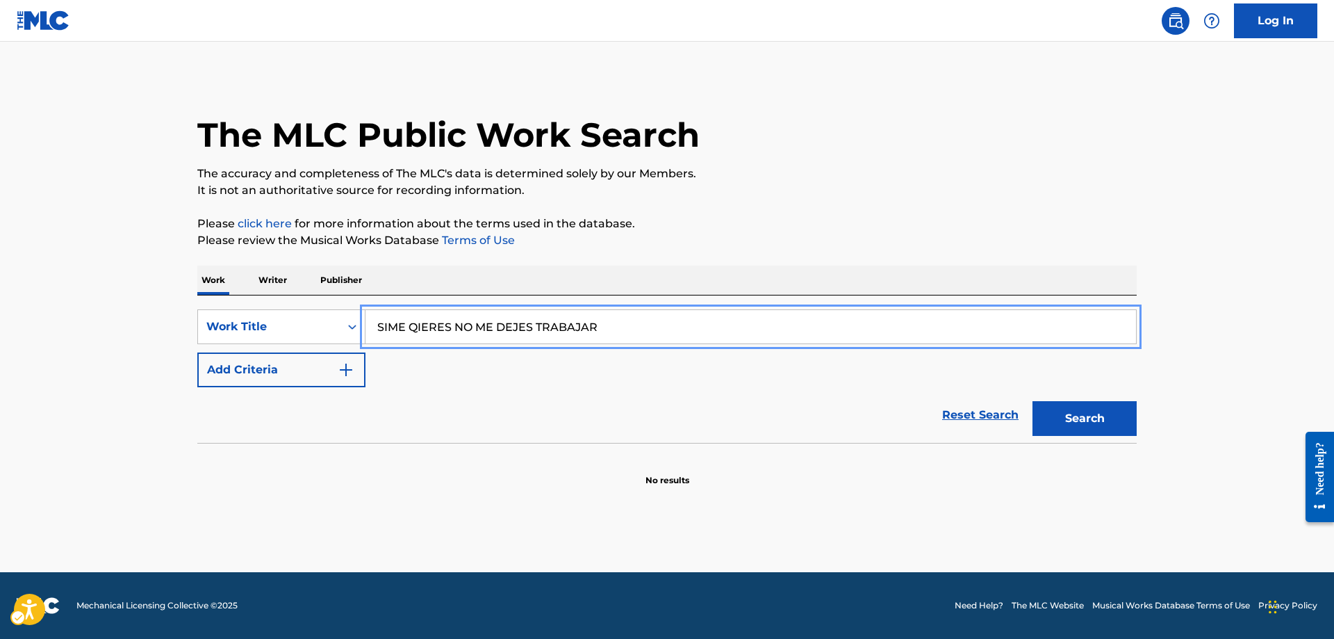
type input "SIME QIERES NO ME DEJES TRABAJAR"
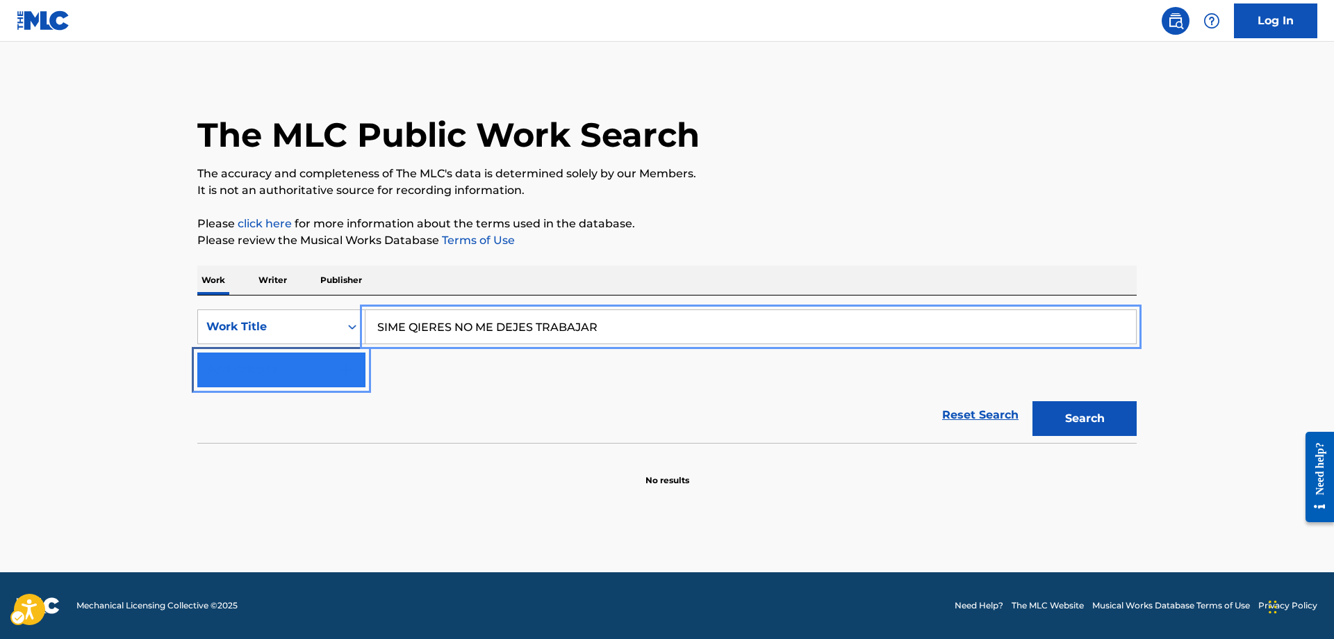
click at [357, 372] on button "Add Criteria" at bounding box center [281, 369] width 168 height 35
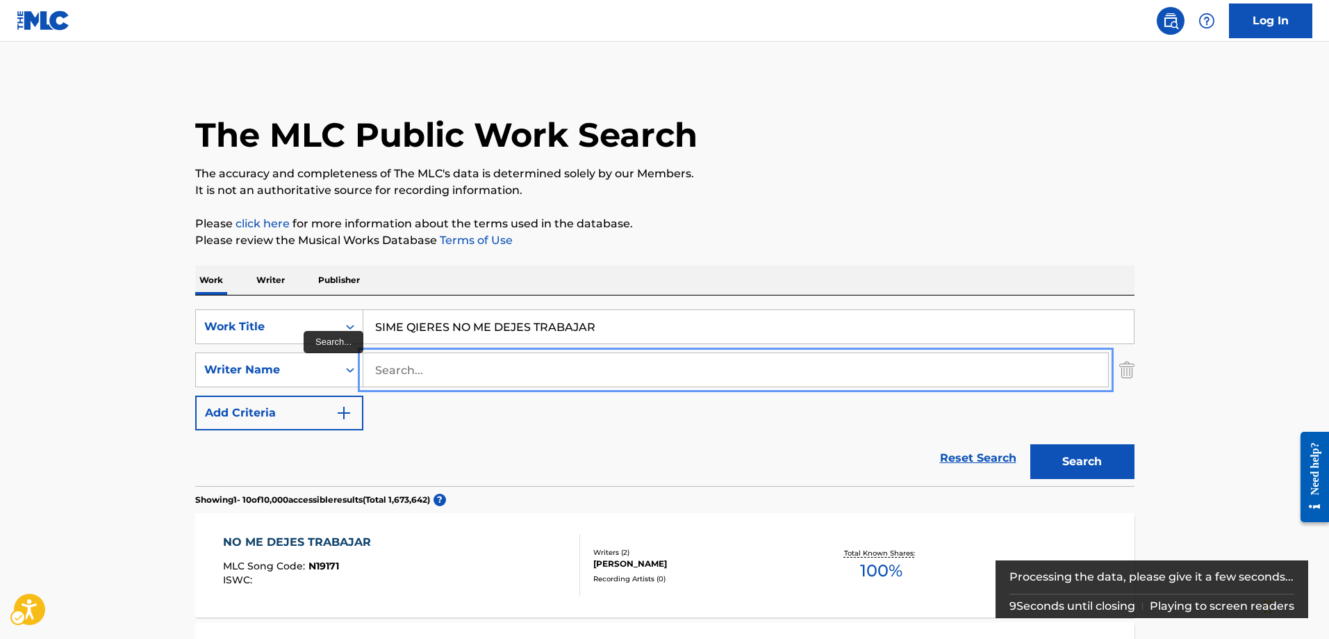
click at [378, 370] on input "Search..." at bounding box center [735, 369] width 745 height 33
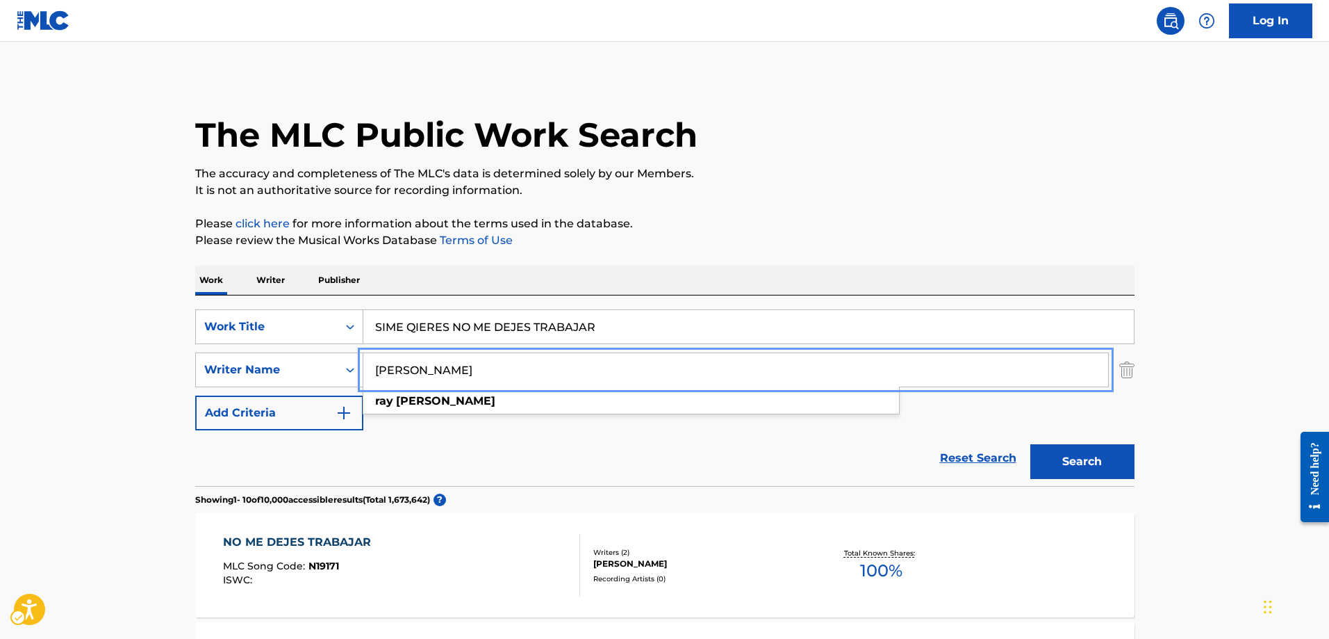
type input "[PERSON_NAME]"
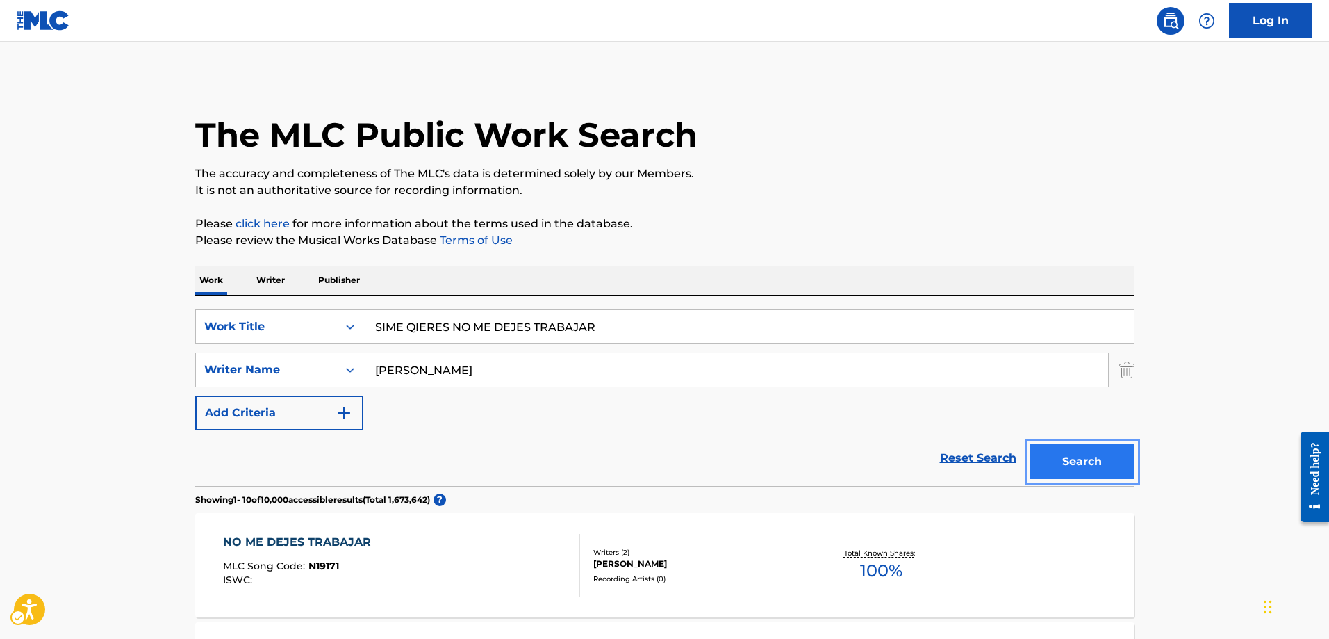
click at [1090, 465] on button "Search" at bounding box center [1083, 461] width 104 height 35
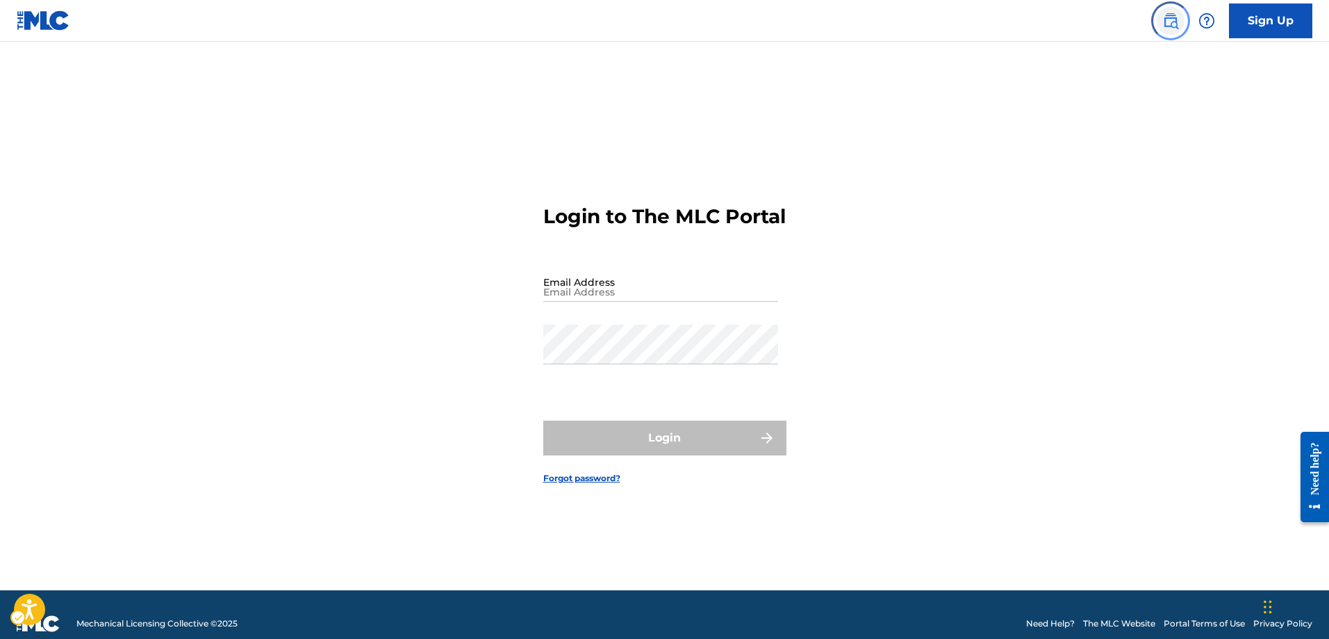
click at [1173, 21] on img "Page Menu" at bounding box center [1171, 21] width 17 height 17
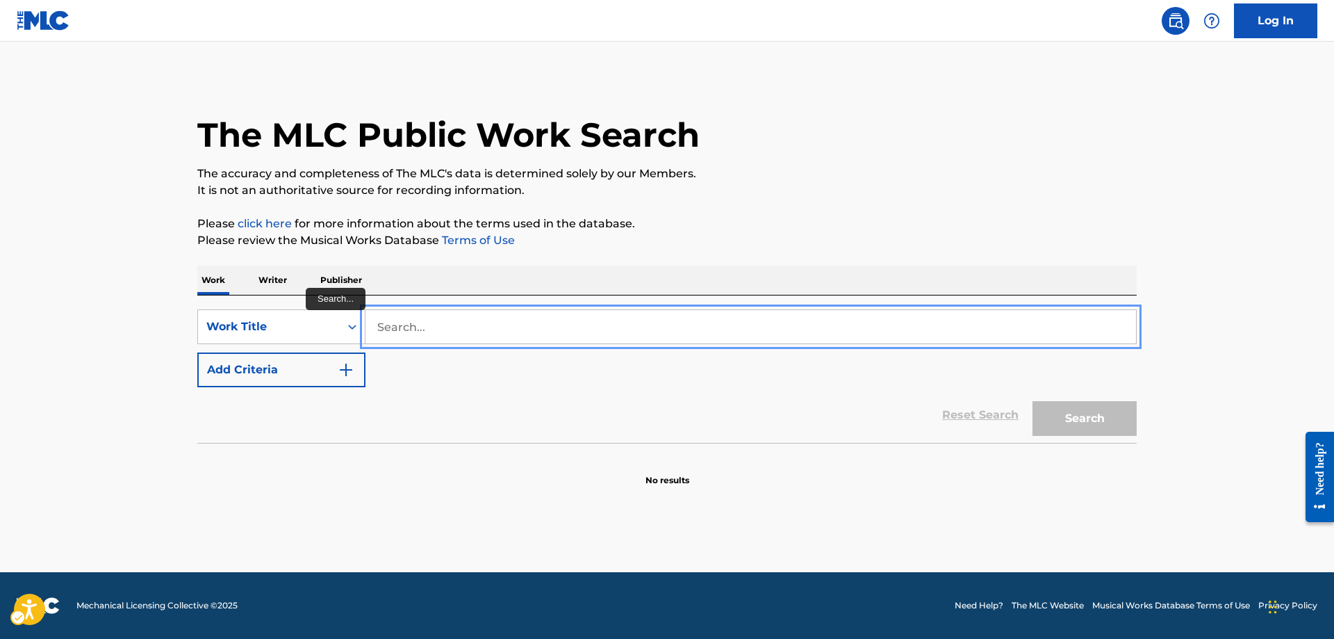
click at [374, 324] on input "Search..." at bounding box center [751, 326] width 771 height 33
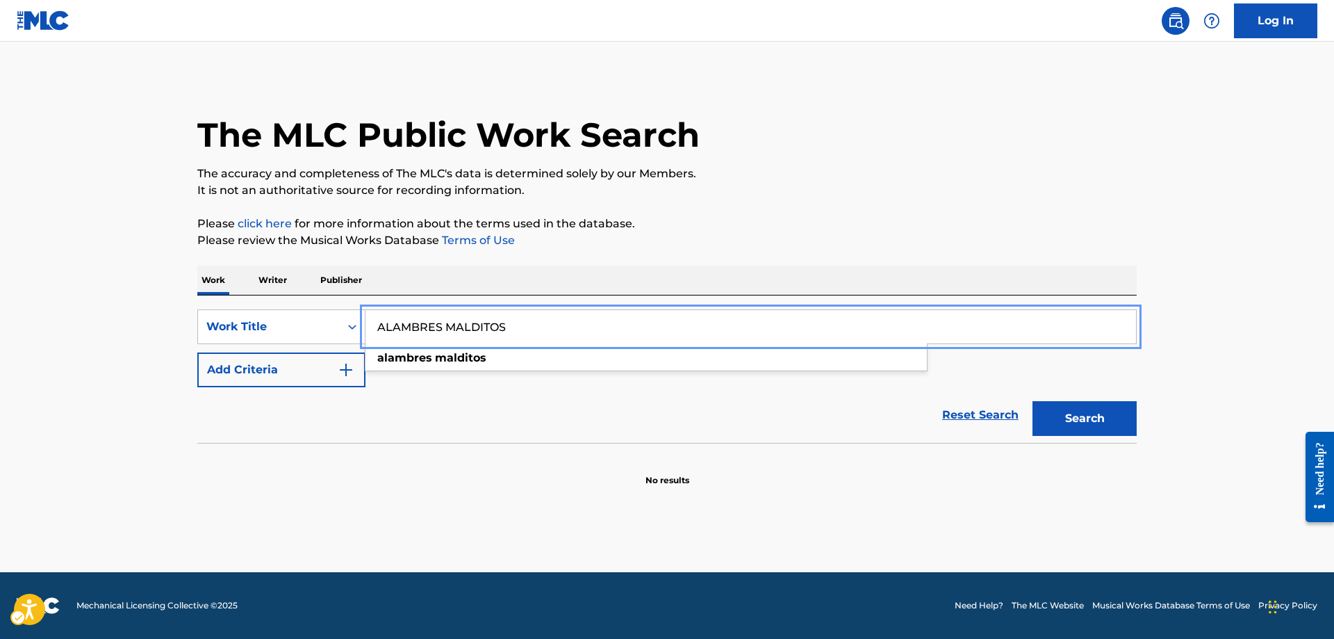
type input "ALAMBRES MALDITOS"
click at [197, 352] on button "Add Criteria" at bounding box center [281, 369] width 168 height 35
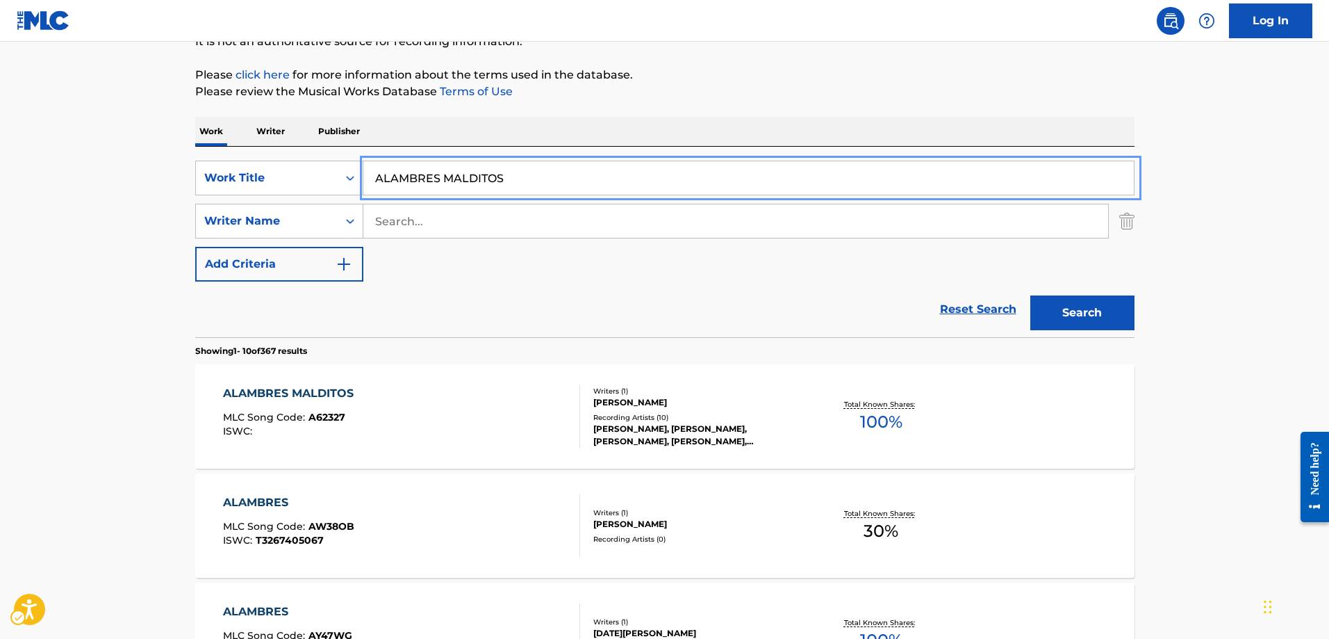
scroll to position [139, 0]
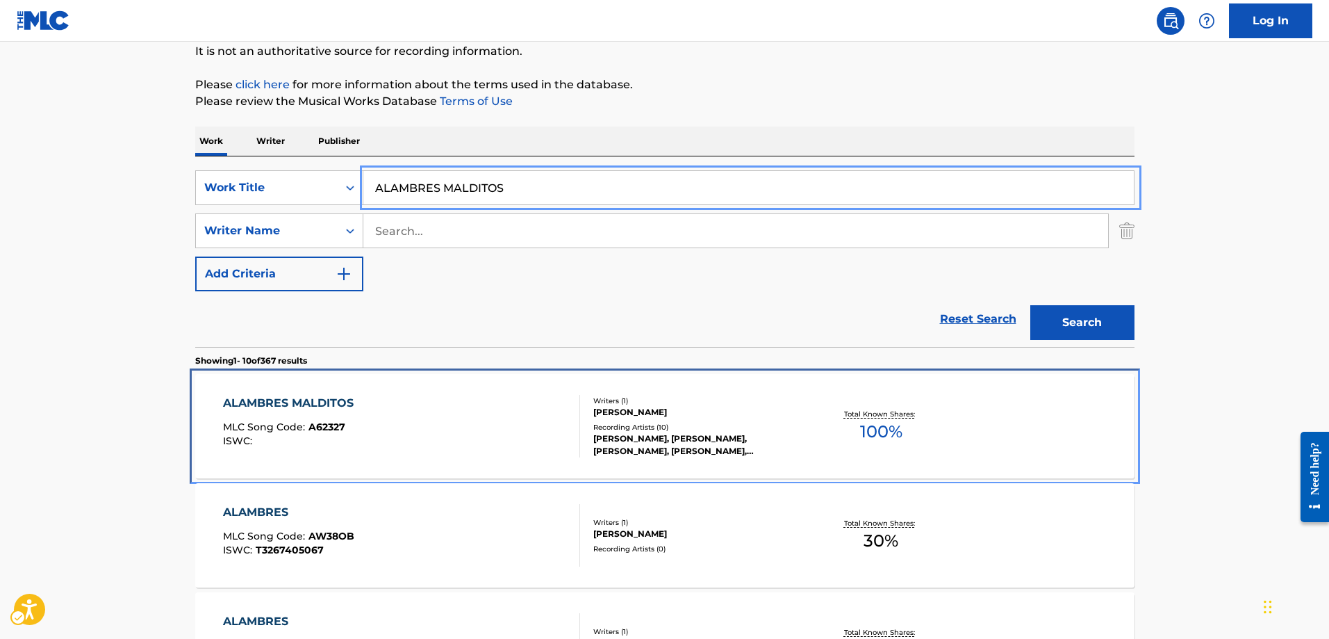
click at [325, 423] on span "A62327" at bounding box center [327, 426] width 37 height 13
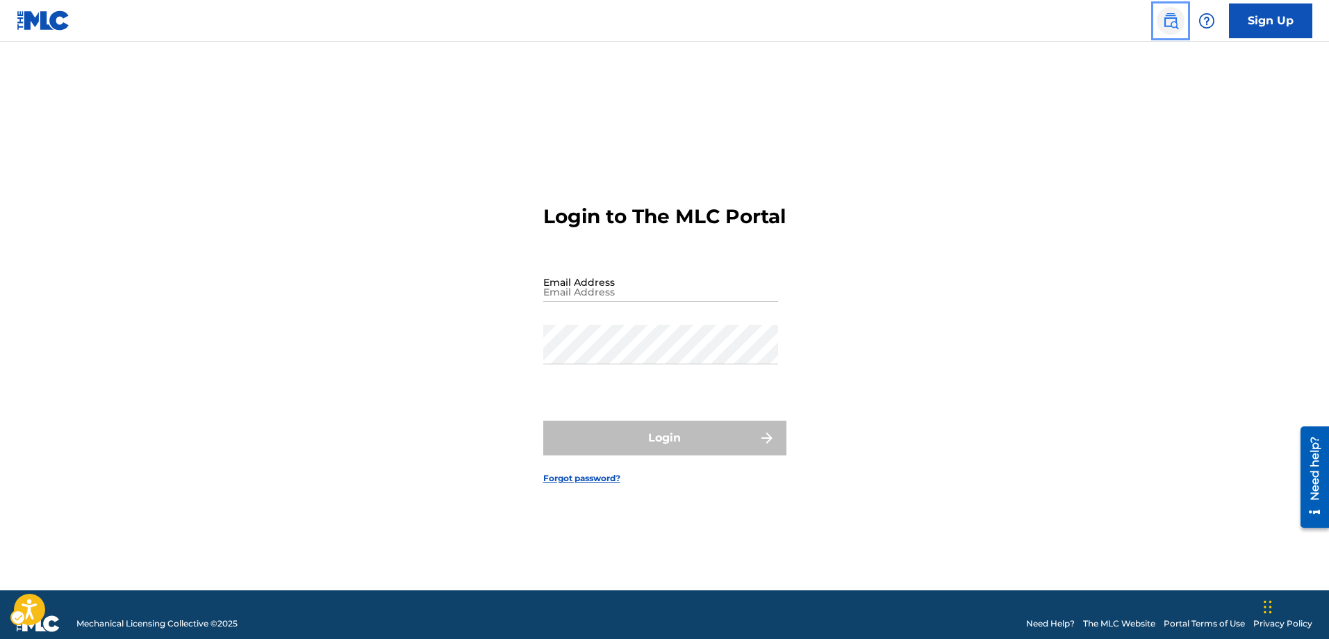
click at [1176, 25] on img "Page Menu" at bounding box center [1171, 21] width 17 height 17
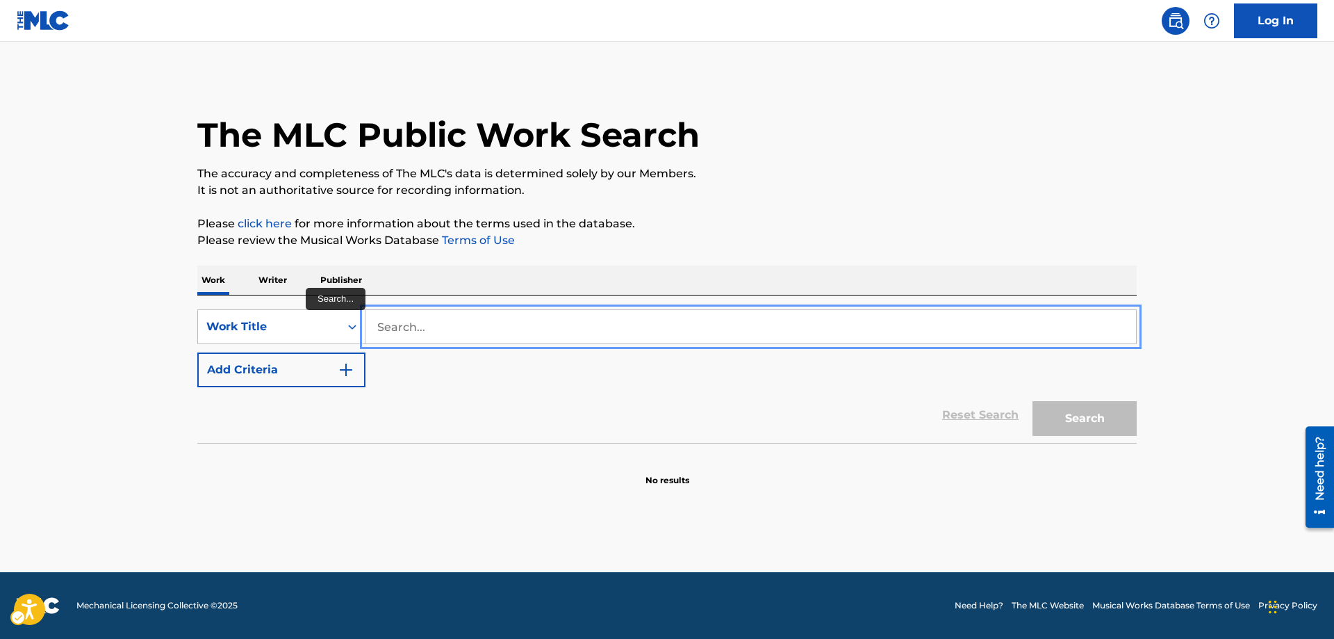
click at [379, 319] on input "Search..." at bounding box center [751, 326] width 771 height 33
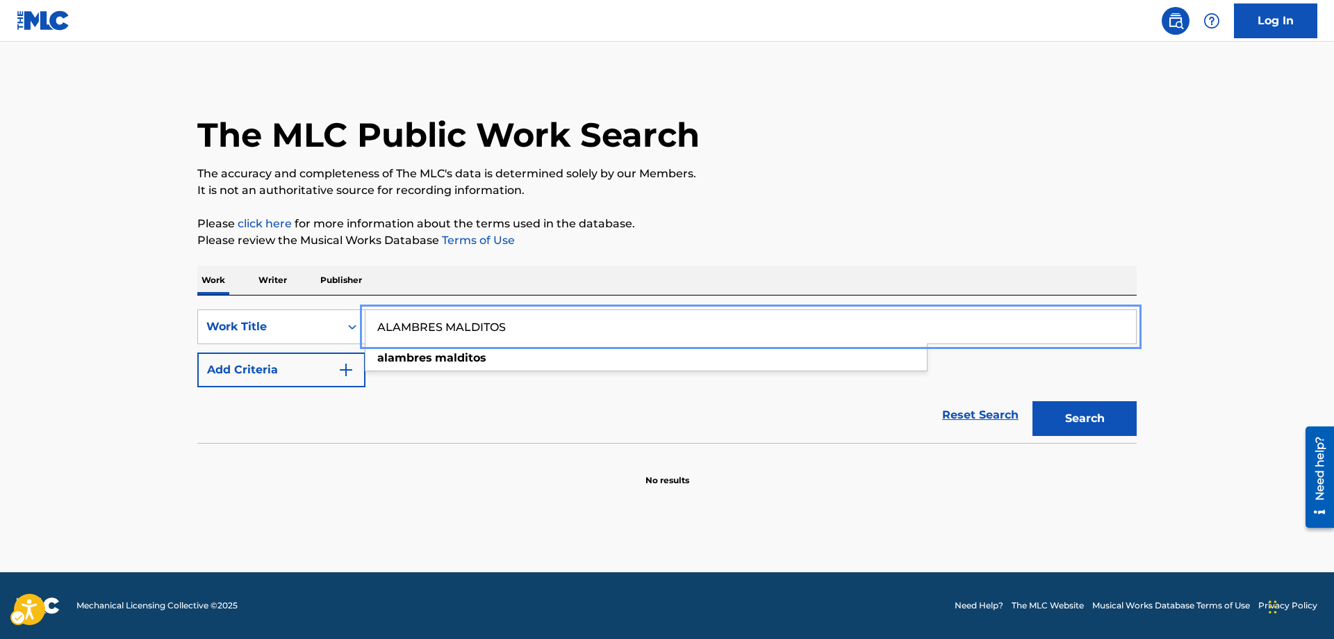
click at [197, 352] on button "Add Criteria" at bounding box center [281, 369] width 168 height 35
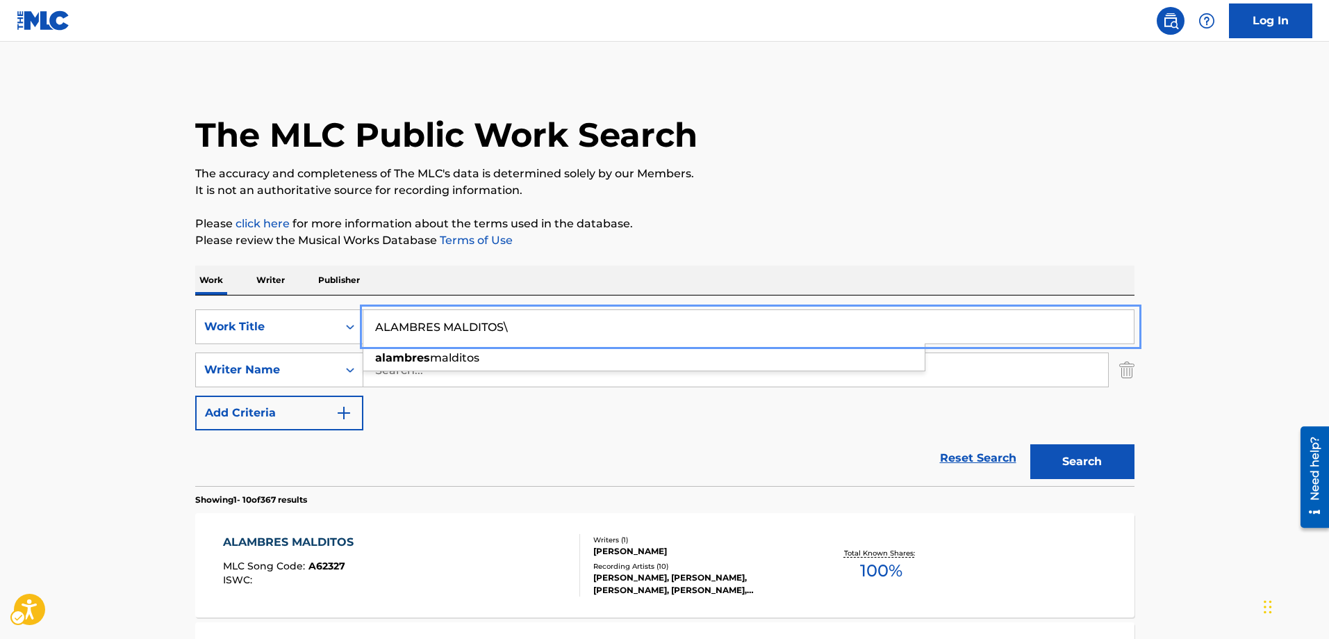
type input "ALAMBRES MALDITOS\"
